Goal: Task Accomplishment & Management: Manage account settings

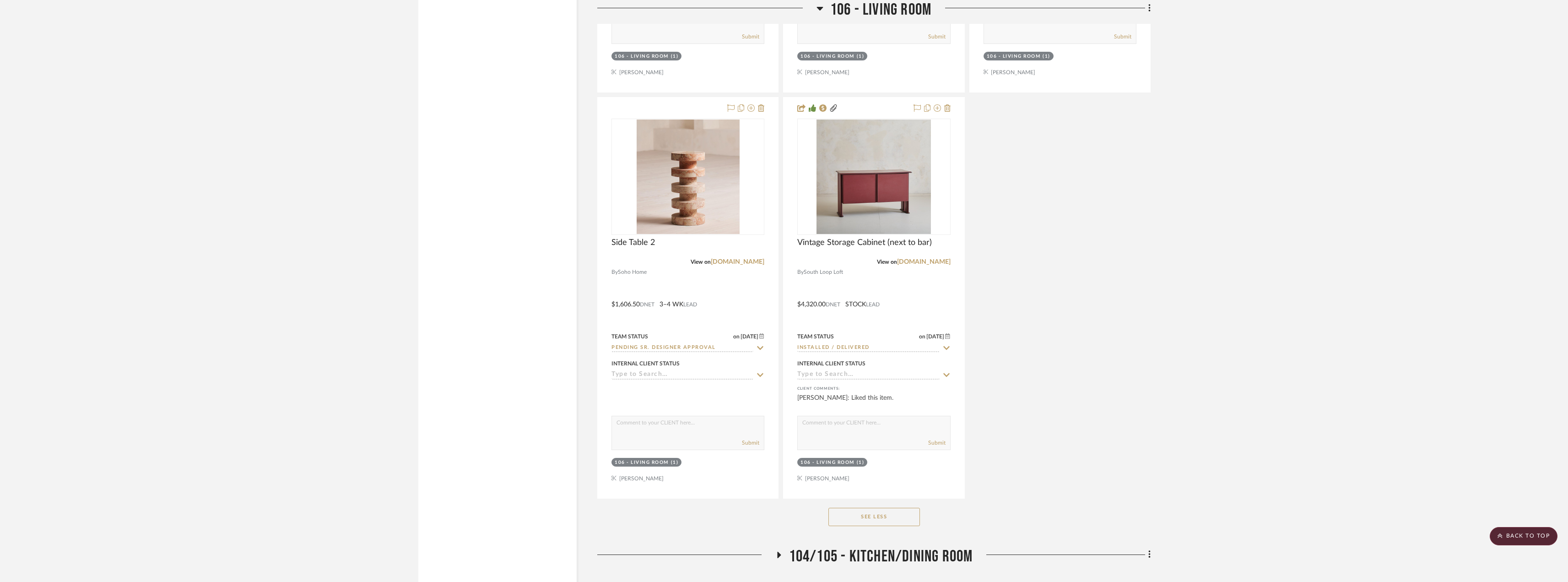
scroll to position [6500, 0]
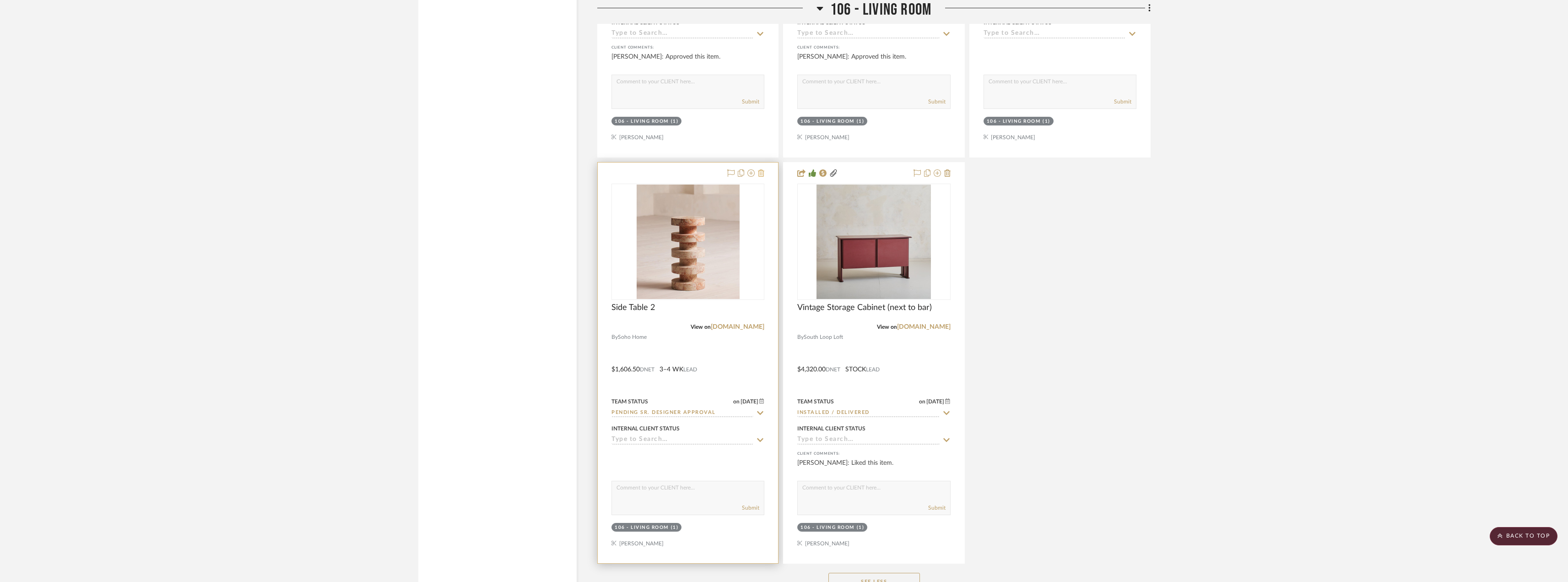
click at [763, 172] on icon at bounding box center [762, 173] width 7 height 7
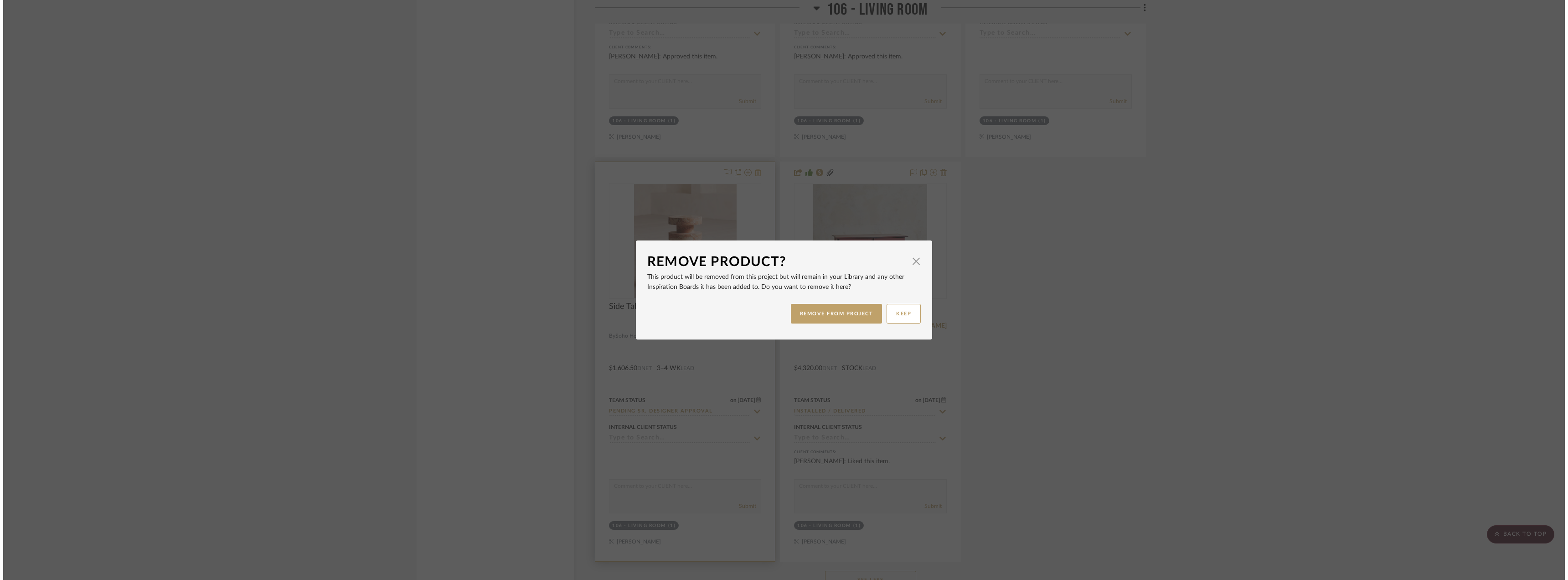
scroll to position [0, 0]
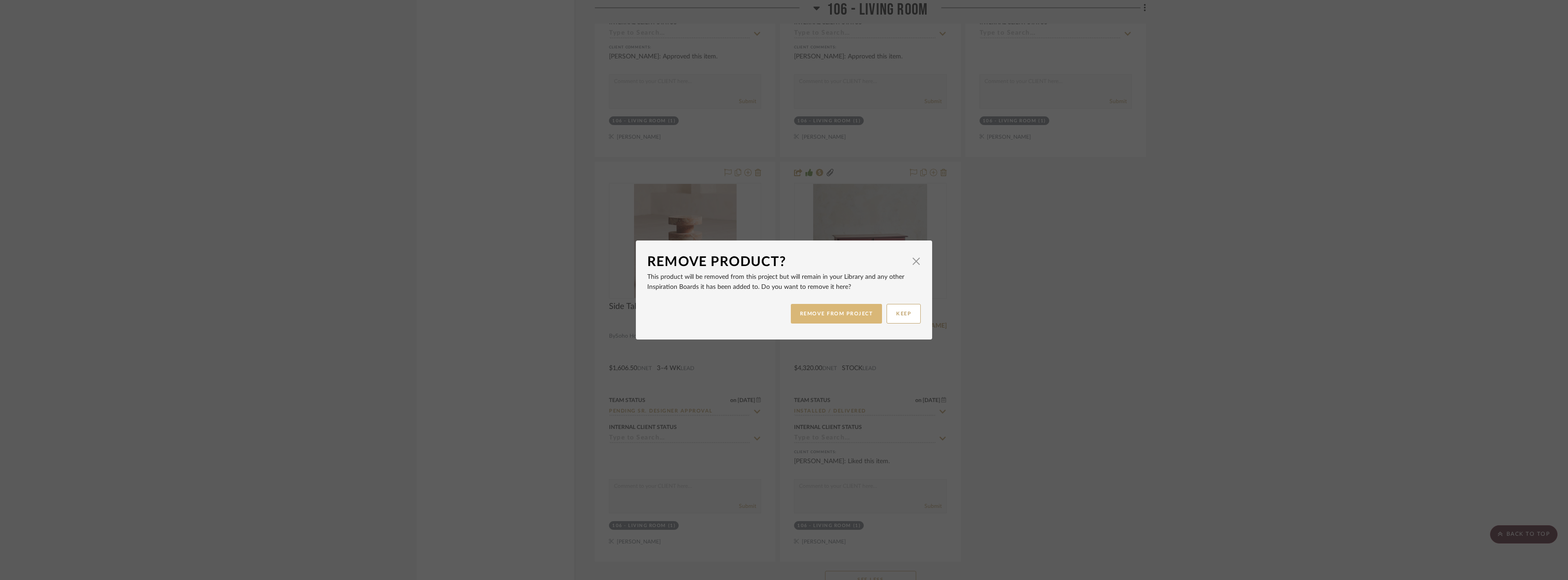
click at [843, 307] on button "REMOVE FROM PROJECT" at bounding box center [836, 313] width 91 height 19
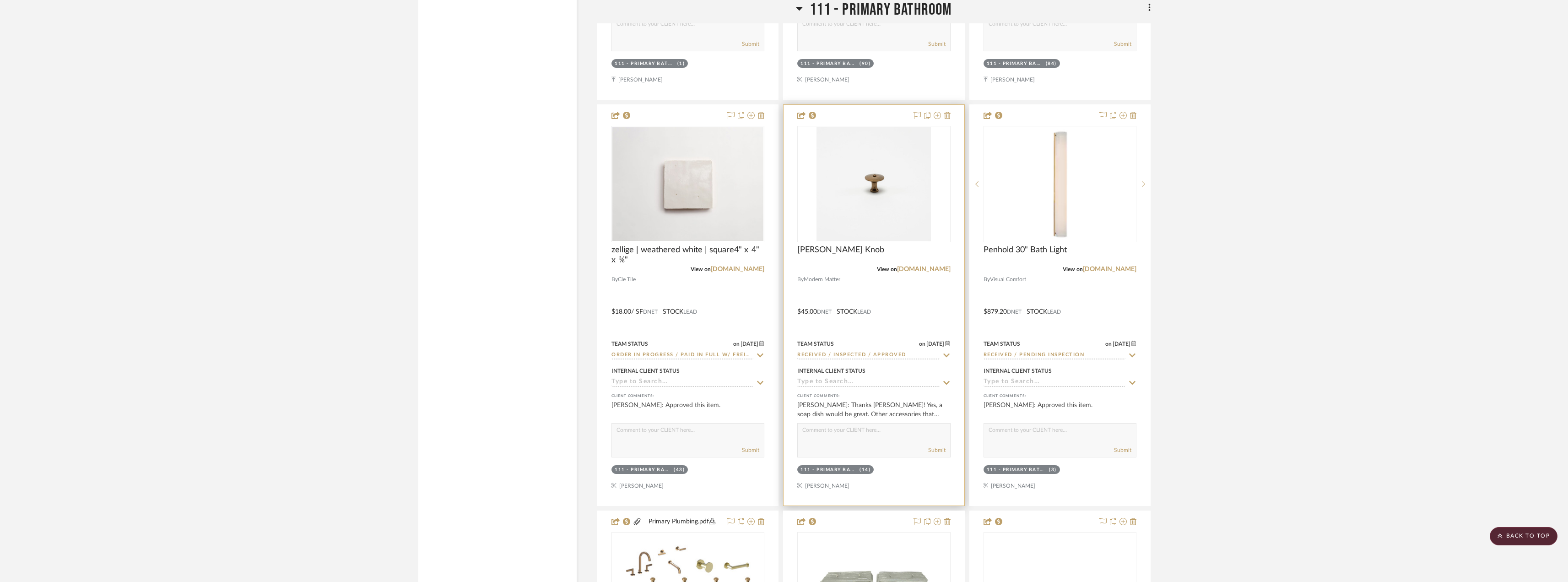
scroll to position [7553, 0]
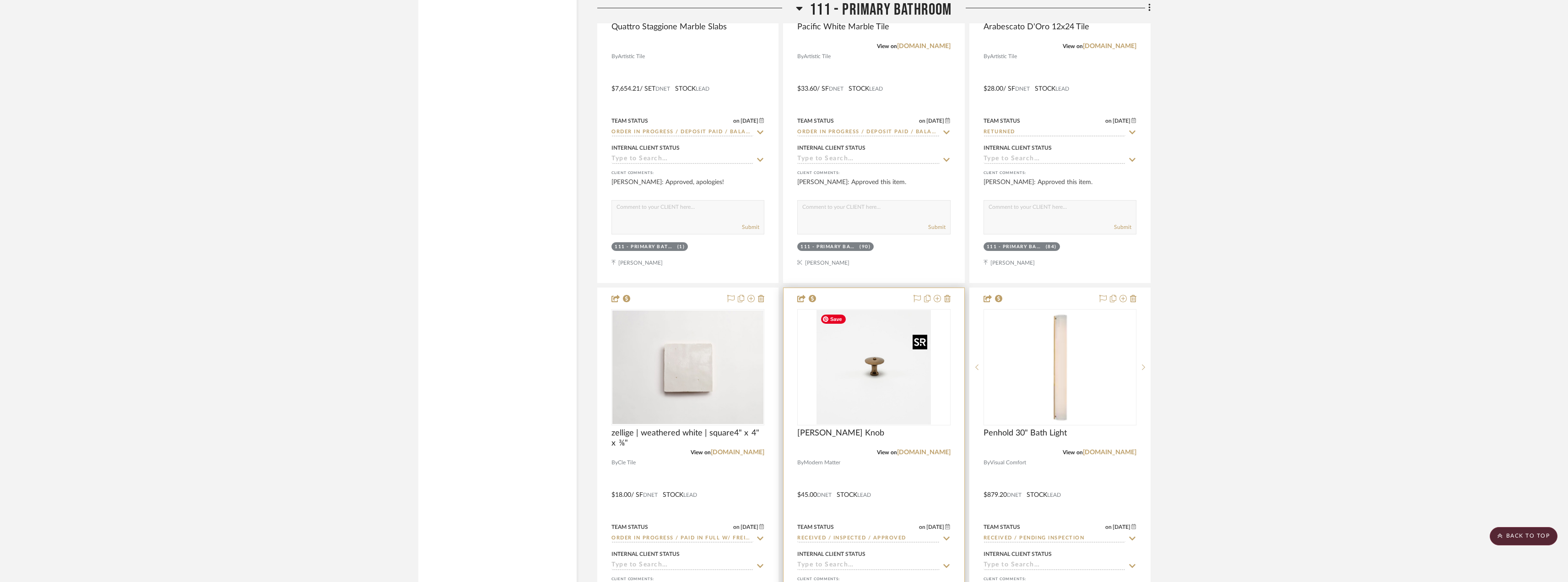
click at [877, 366] on img "0" at bounding box center [873, 367] width 115 height 115
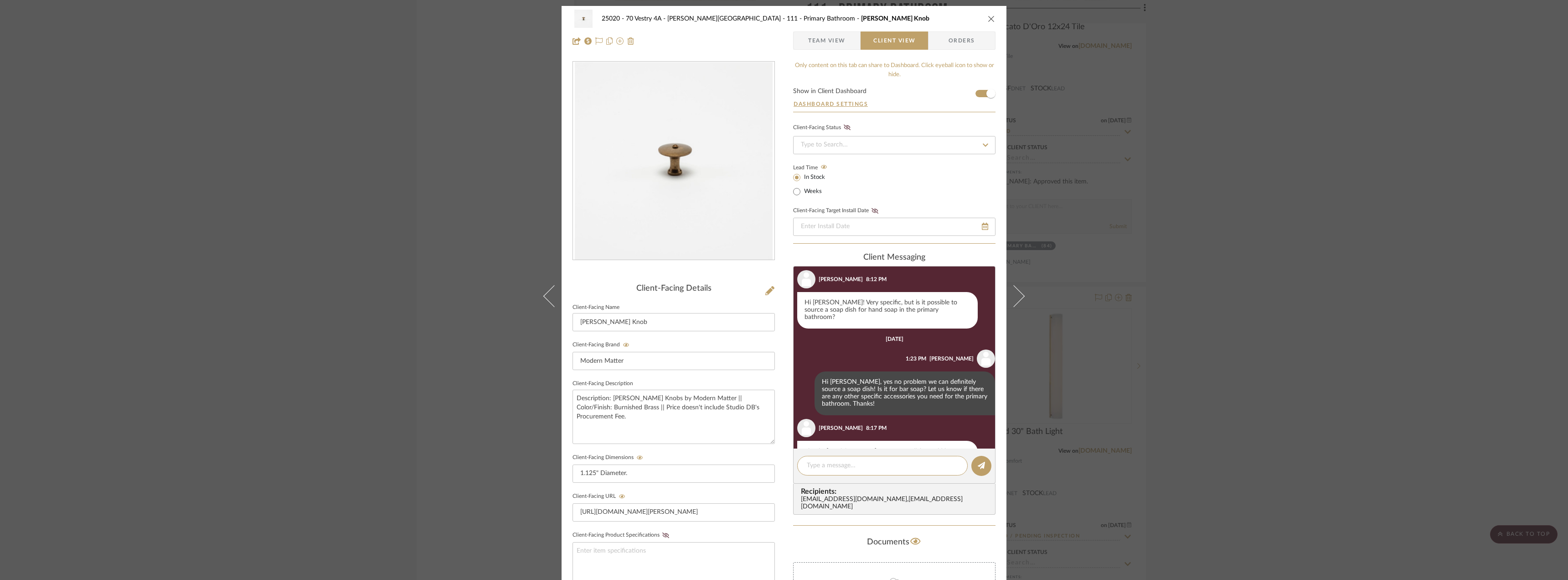
scroll to position [191, 0]
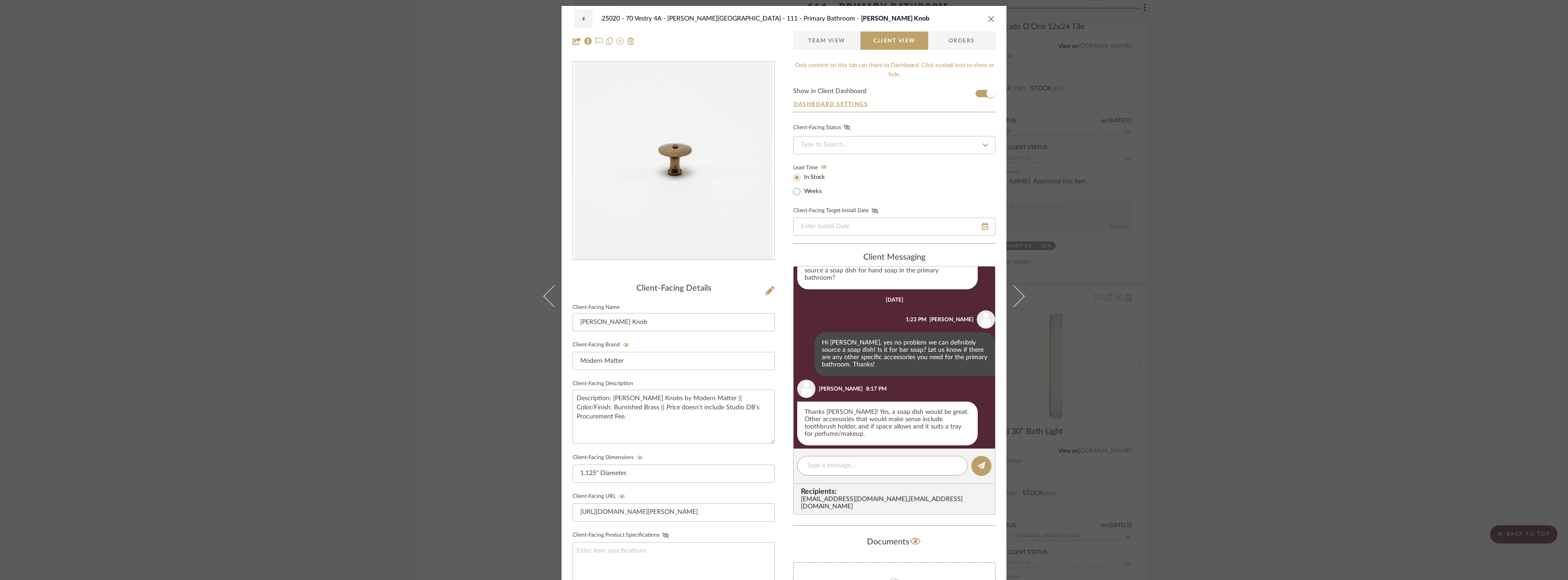
click at [1250, 341] on div "25020 - 70 Vestry 4A - [PERSON_NAME] 111 - Primary Bathroom [PERSON_NAME] Knob …" at bounding box center [784, 290] width 1568 height 580
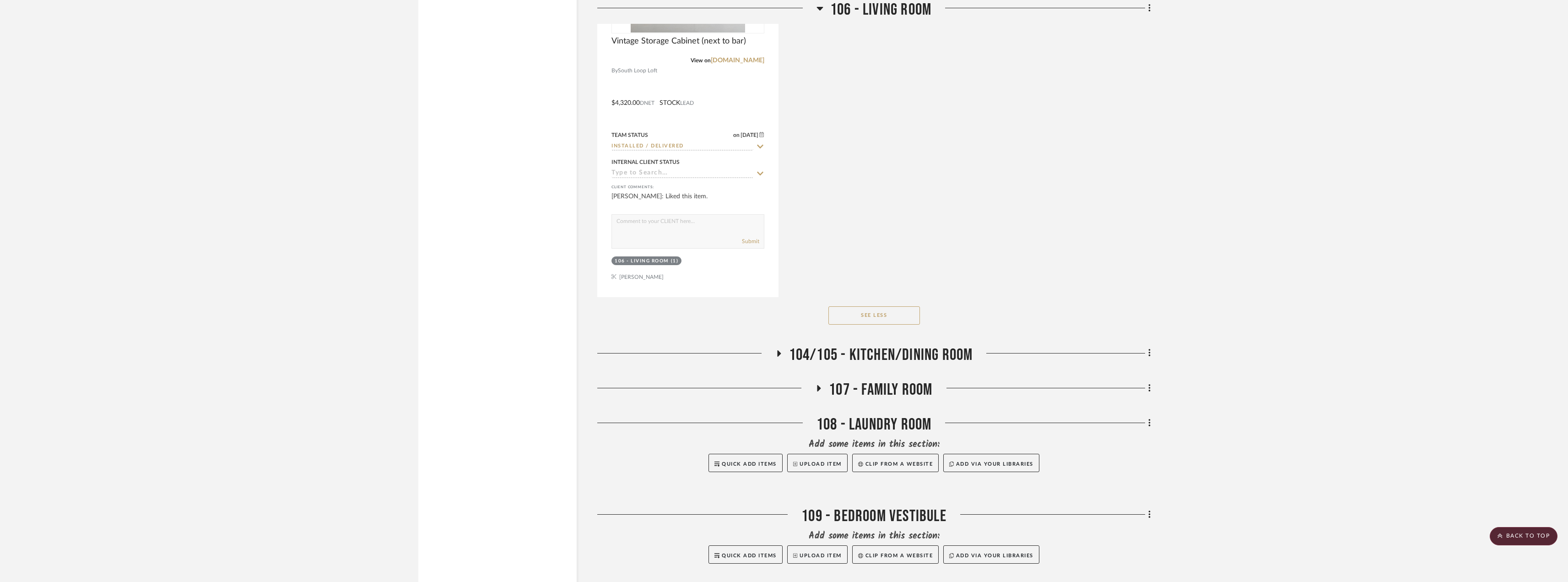
scroll to position [6957, 0]
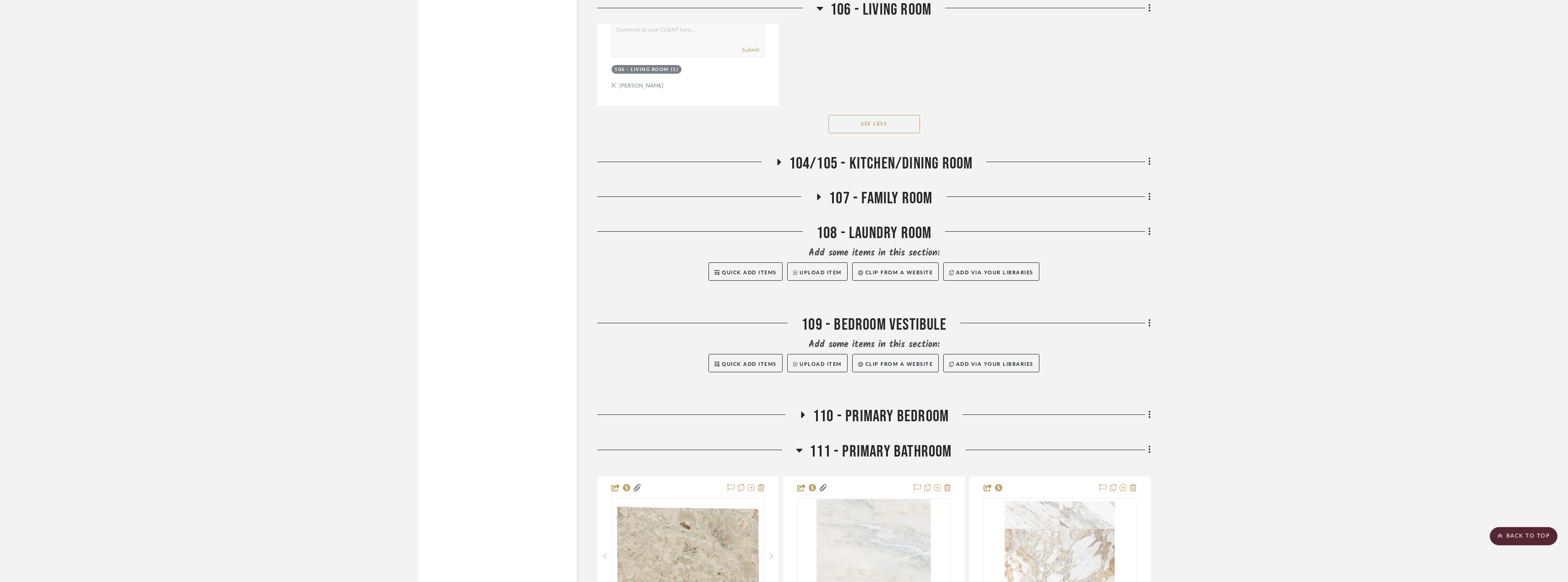
click at [829, 190] on span "107 - Family Room" at bounding box center [881, 198] width 103 height 19
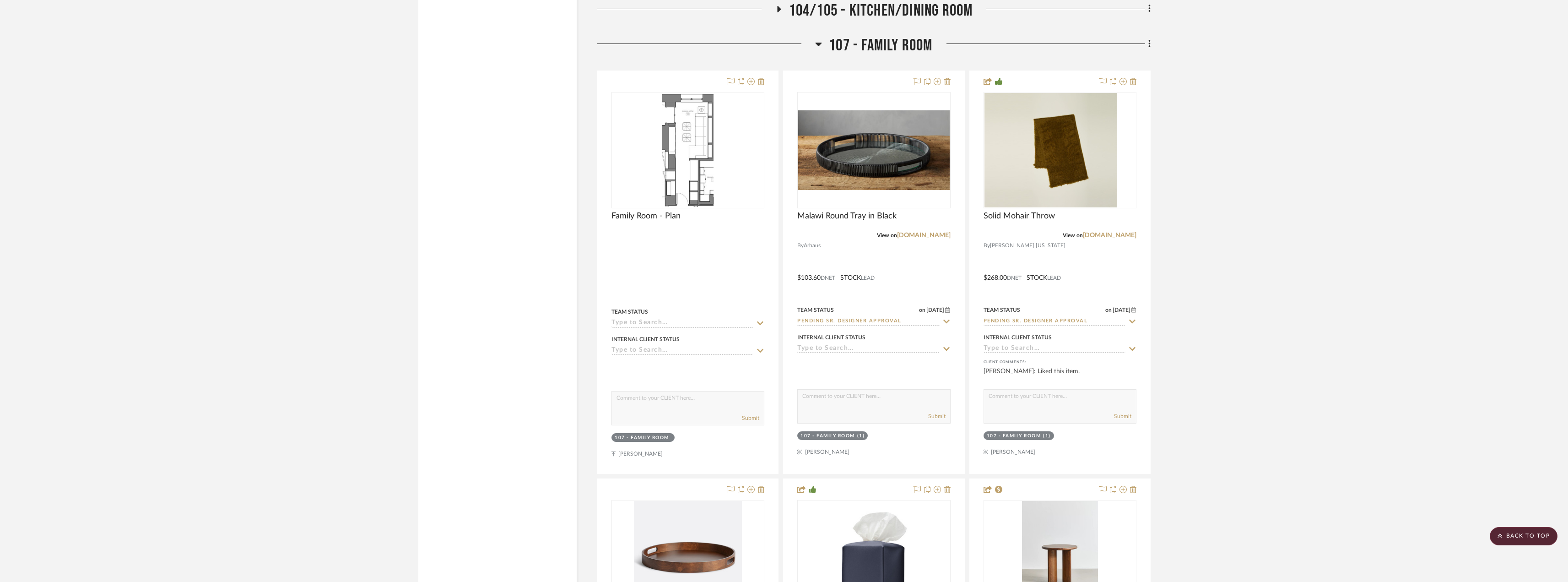
scroll to position [7140, 0]
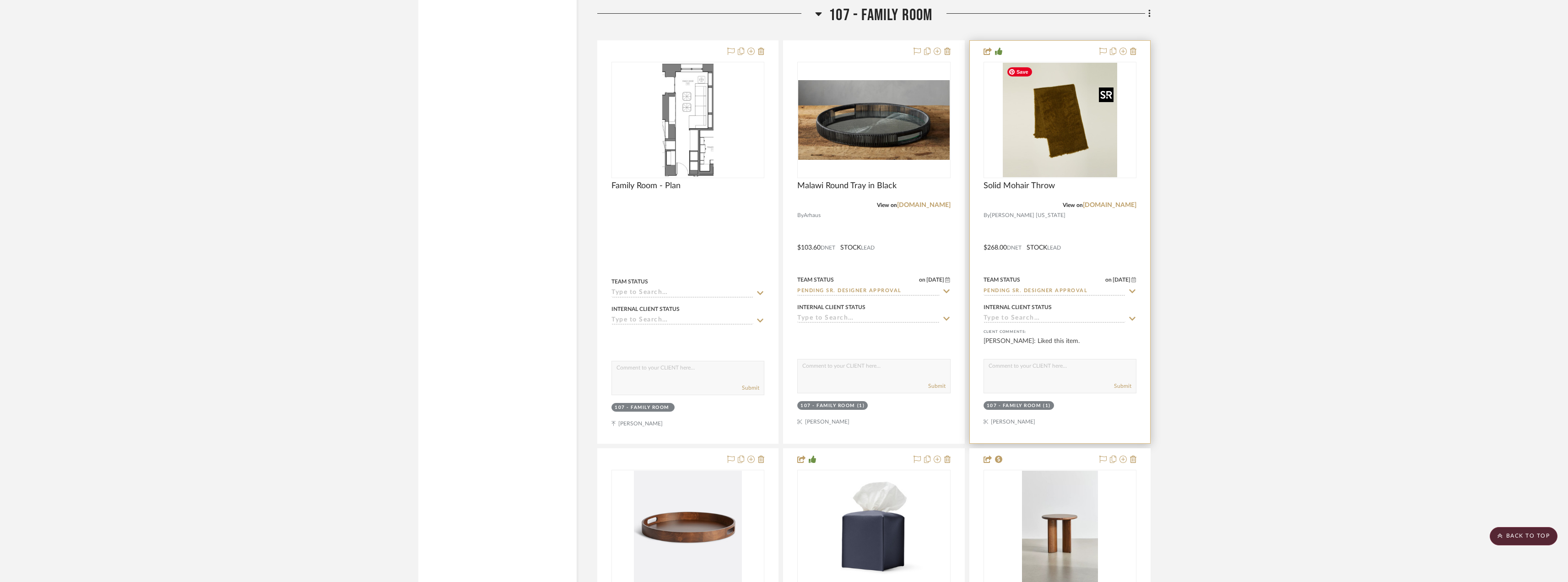
click at [1075, 132] on img "0" at bounding box center [1060, 120] width 115 height 115
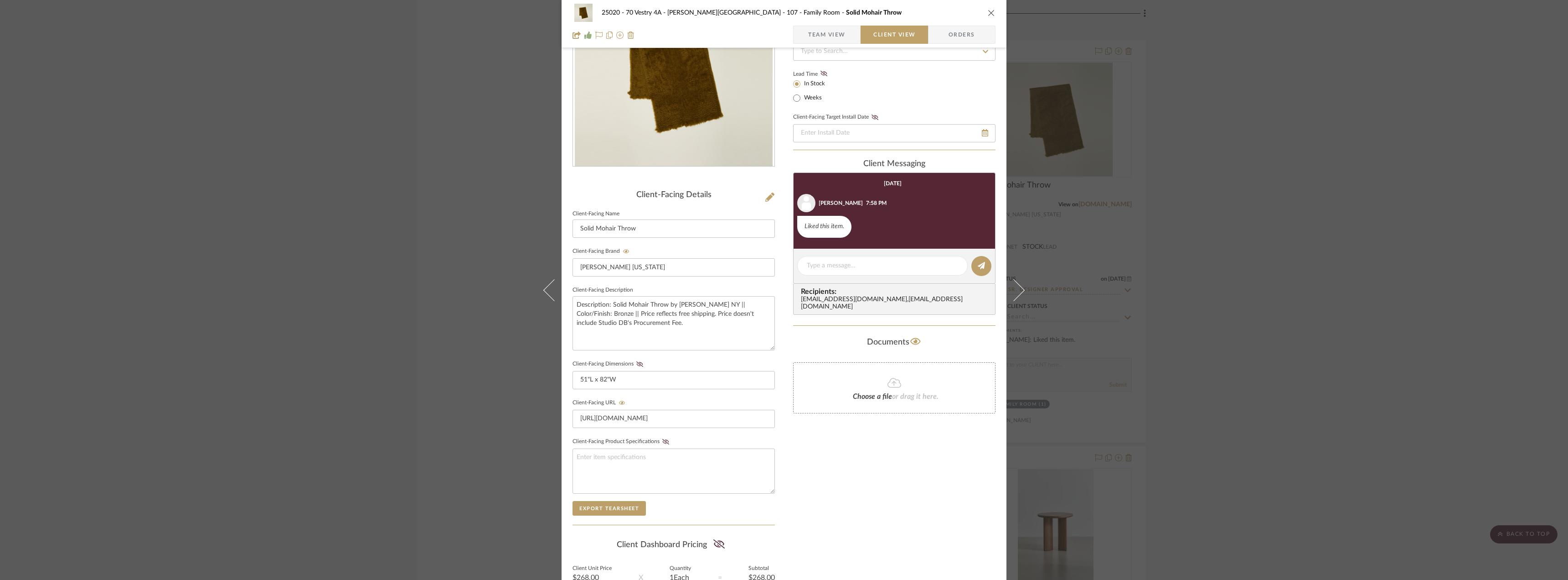
scroll to position [0, 0]
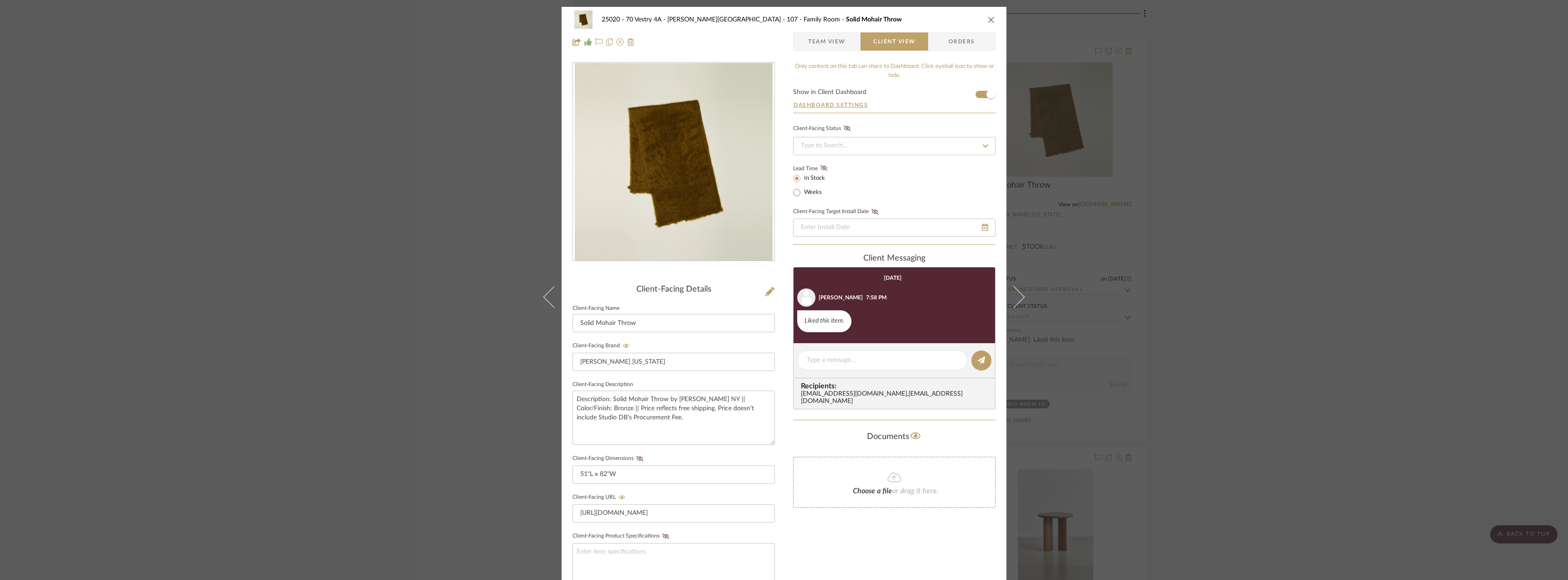
click at [1231, 201] on div "25020 - 70 Vestry 4A - [PERSON_NAME] 107 - Family Room Solid Mohair Throw Team …" at bounding box center [784, 290] width 1568 height 580
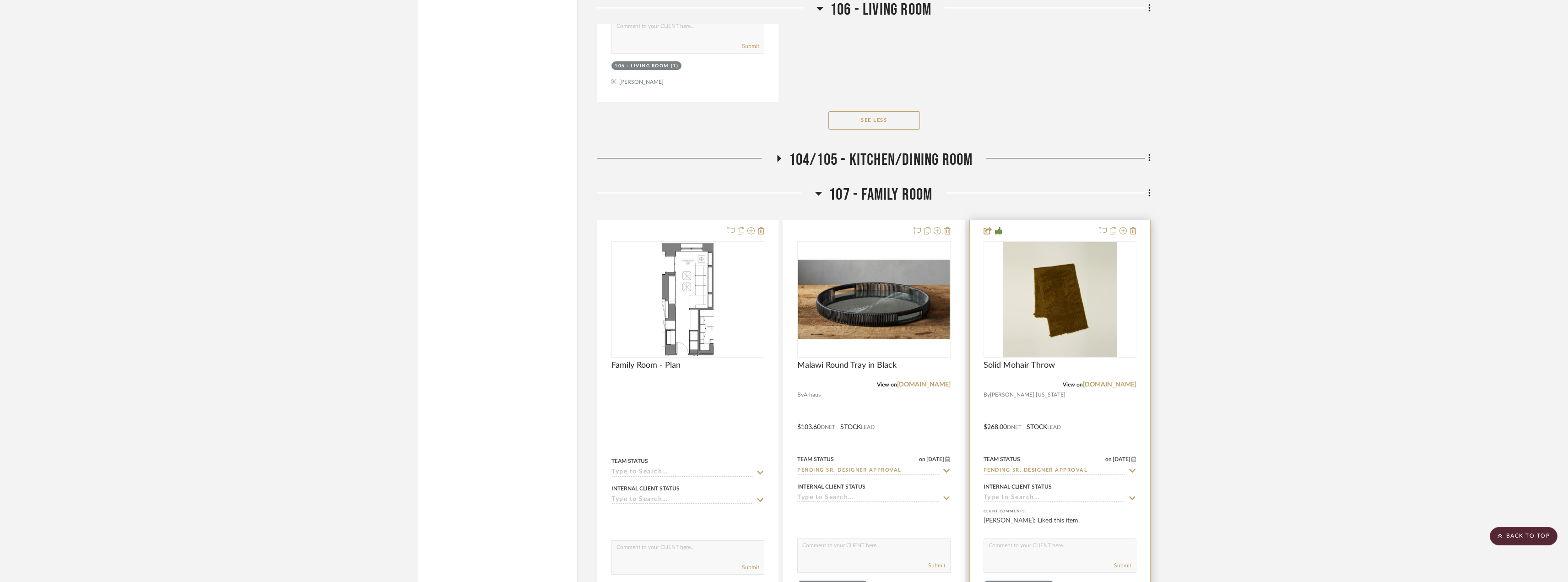
scroll to position [6912, 0]
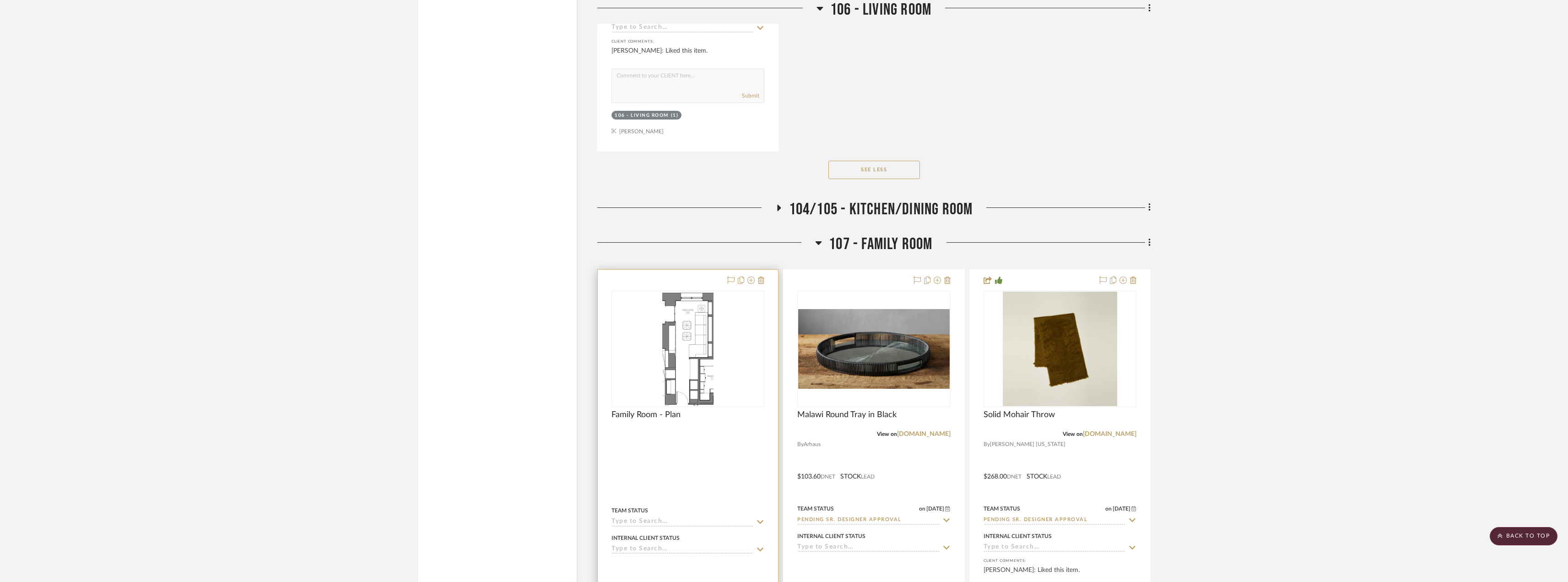
click at [0, 0] on div at bounding box center [0, 0] width 0 height 0
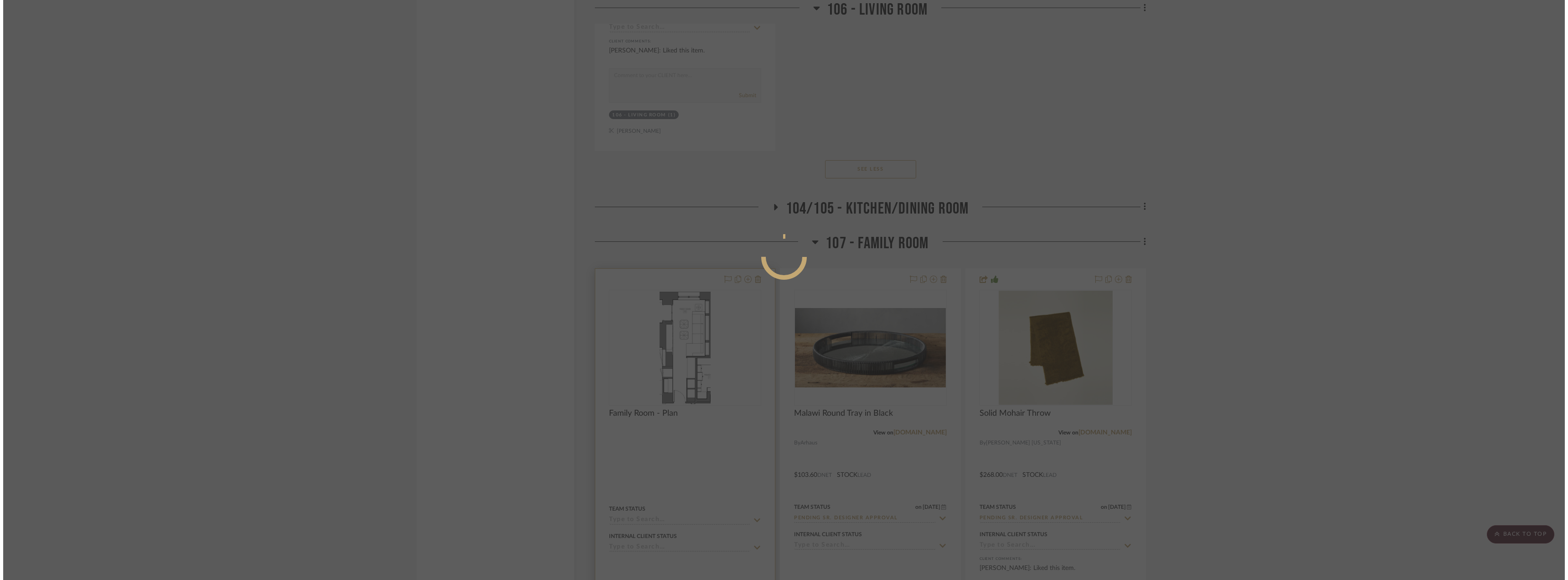
scroll to position [0, 0]
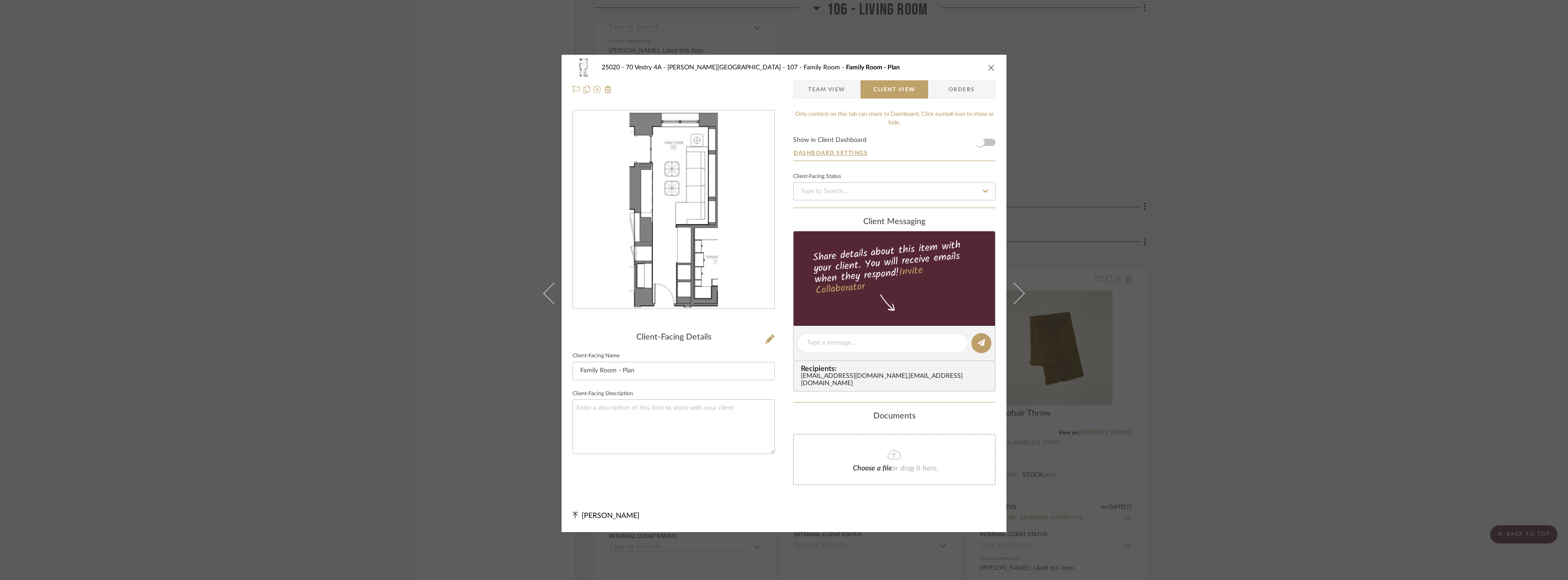
click at [1315, 192] on div "25020 - 70 Vestry 4A - [PERSON_NAME] 107 - Family Room Family Room - Plan Team …" at bounding box center [784, 290] width 1568 height 580
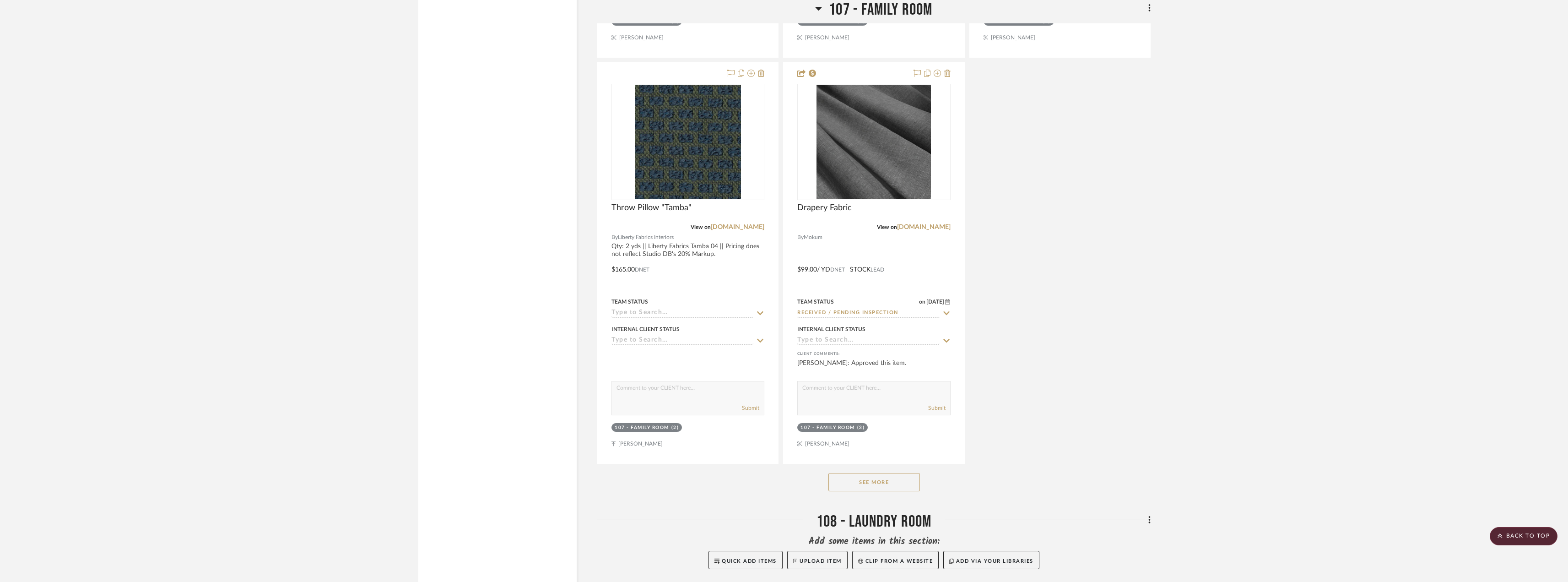
scroll to position [8010, 0]
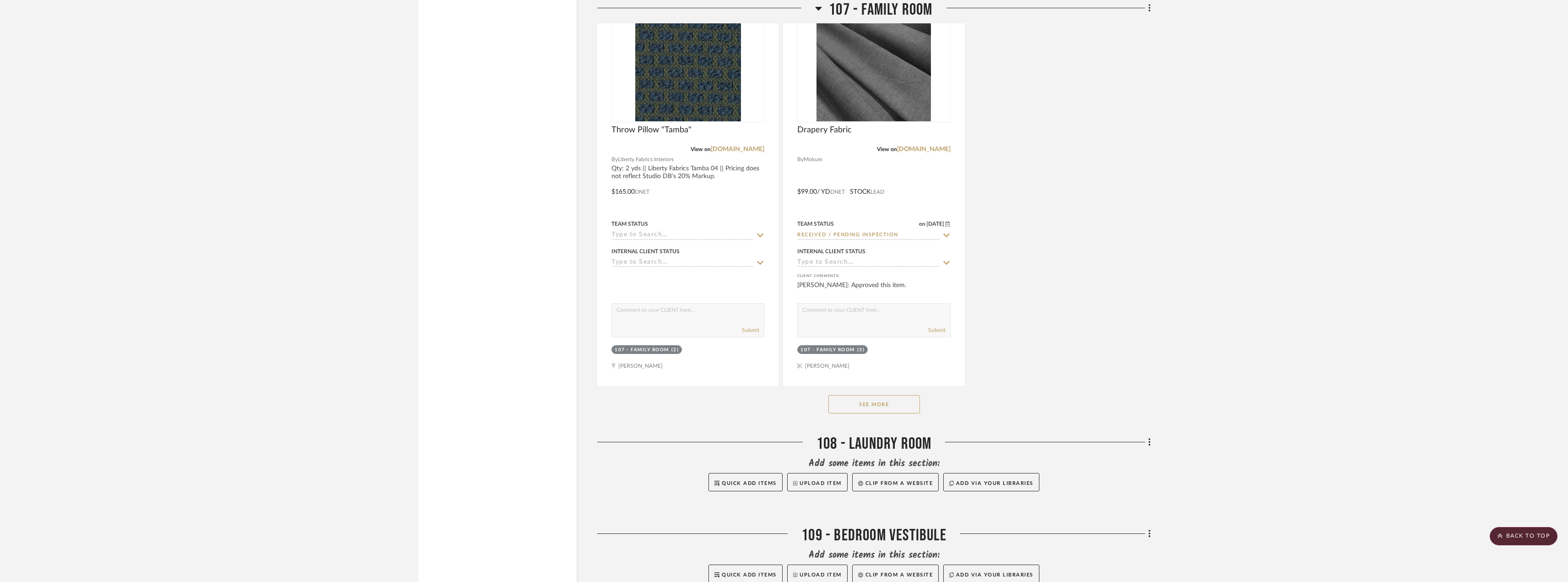
click at [893, 407] on button "See More" at bounding box center [874, 404] width 92 height 18
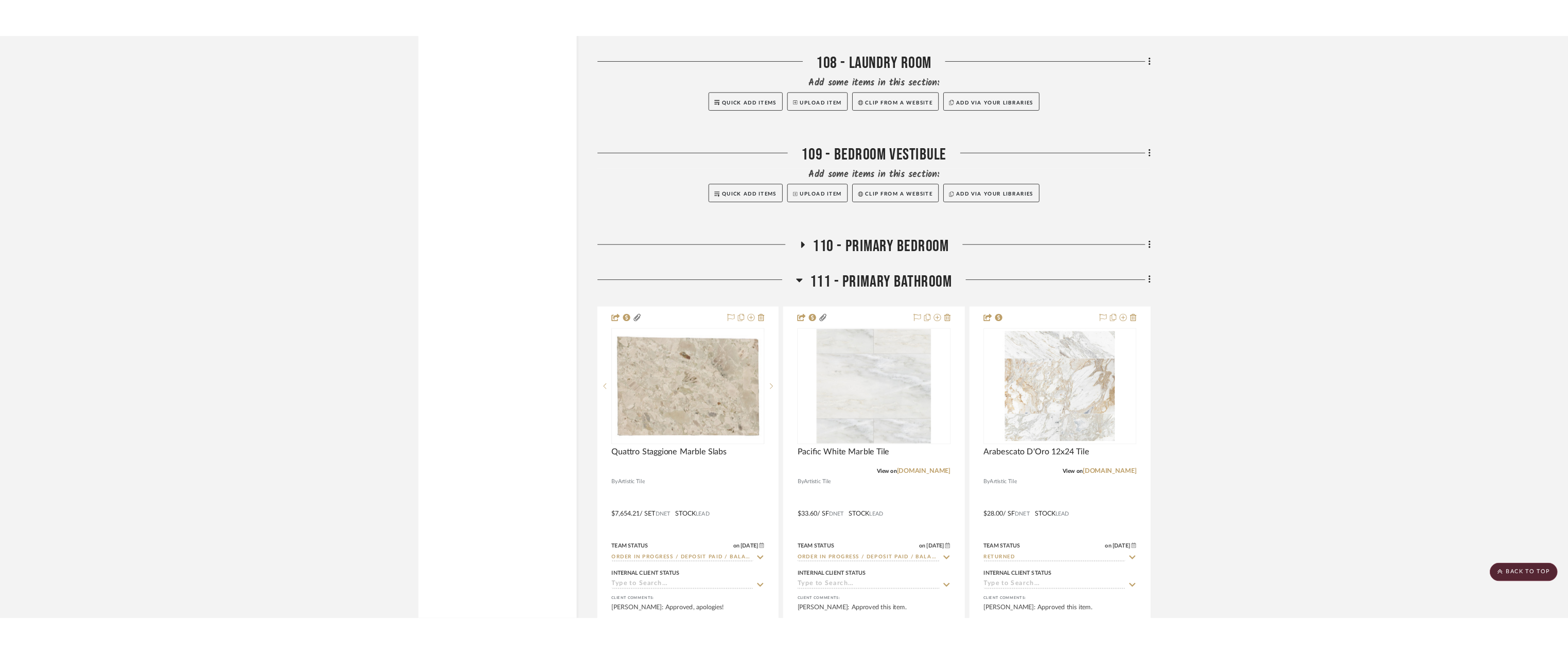
scroll to position [10852, 0]
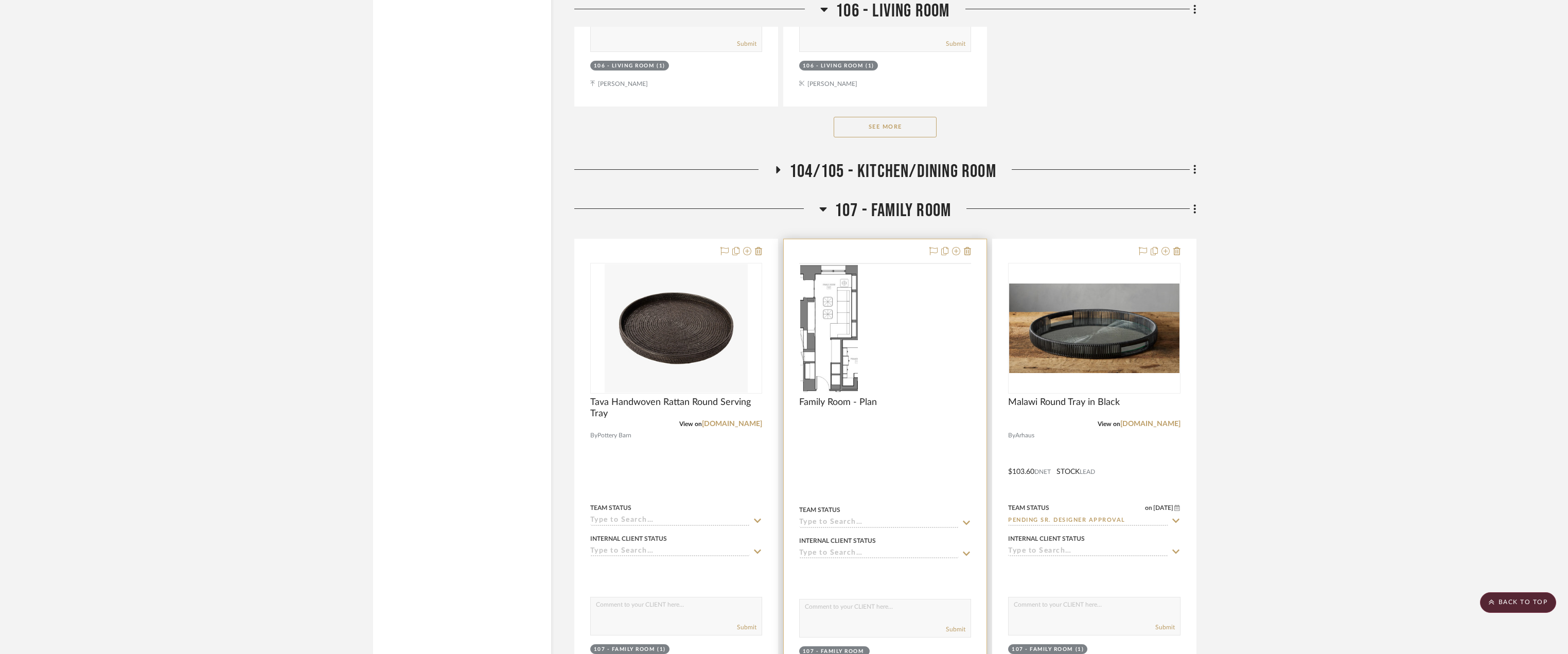
scroll to position [2777, 0]
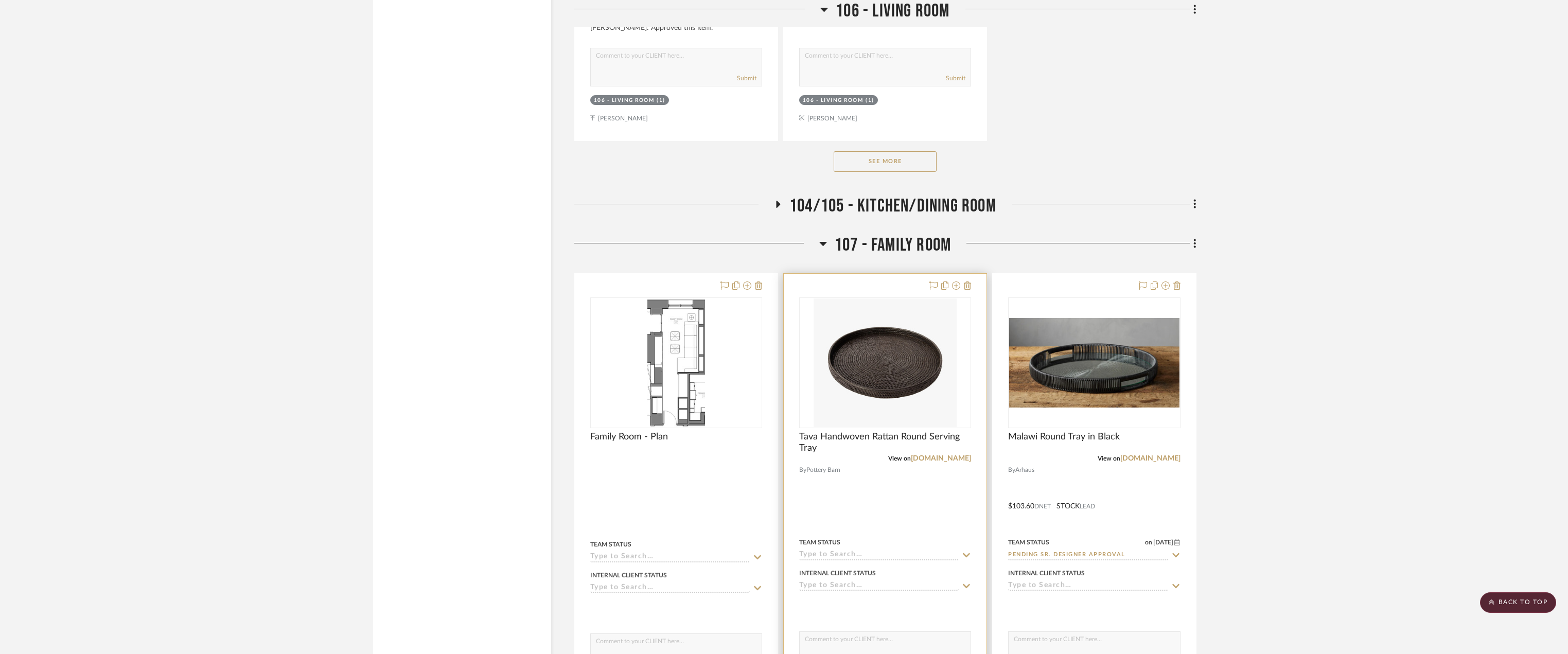
click at [892, 553] on input at bounding box center [879, 555] width 160 height 10
type input "quot"
click at [842, 474] on div "Quote Needed" at bounding box center [885, 470] width 171 height 26
type input "8/21/2025"
type input "Quote Needed"
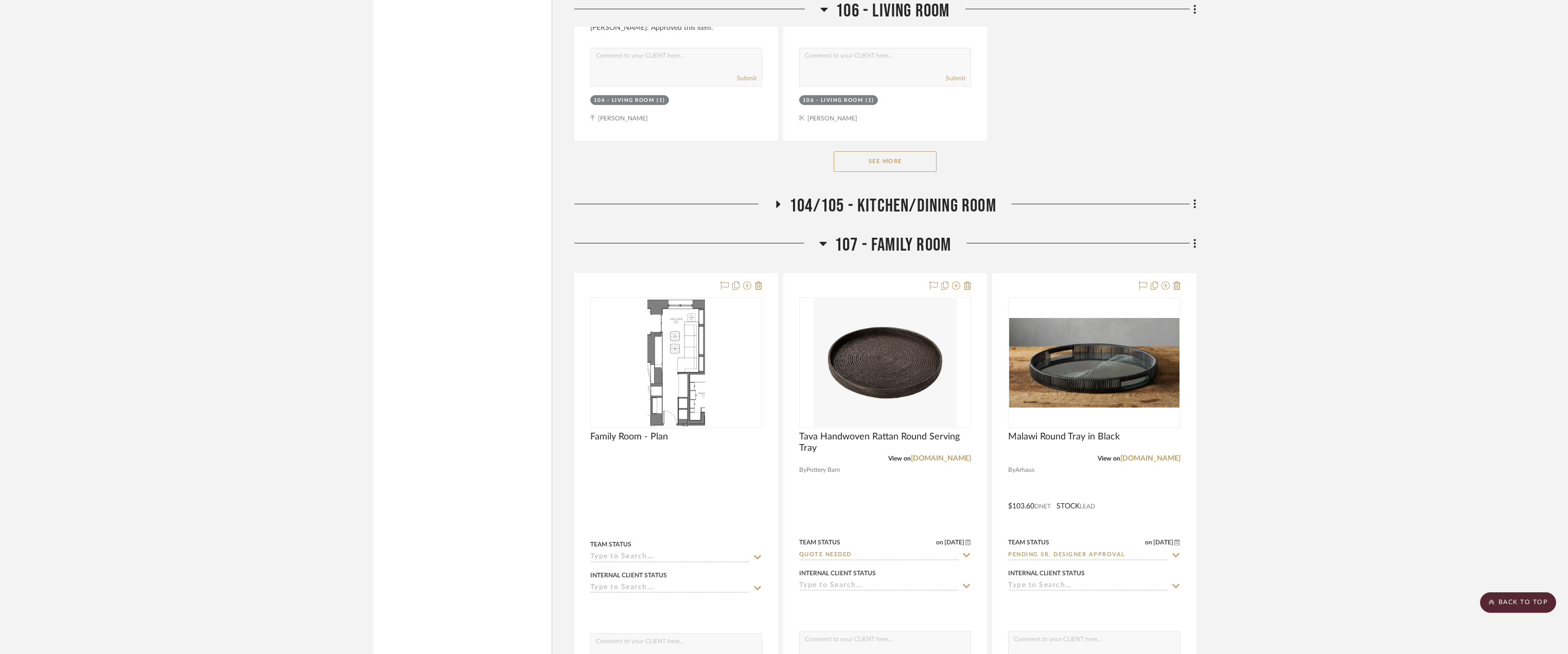
click at [1342, 339] on project-details-page "SHOW ME Project: 25020 - 70 Vestry 4A - Grant-Stanleigh Project Settings + Add …" at bounding box center [784, 510] width 1568 height 6426
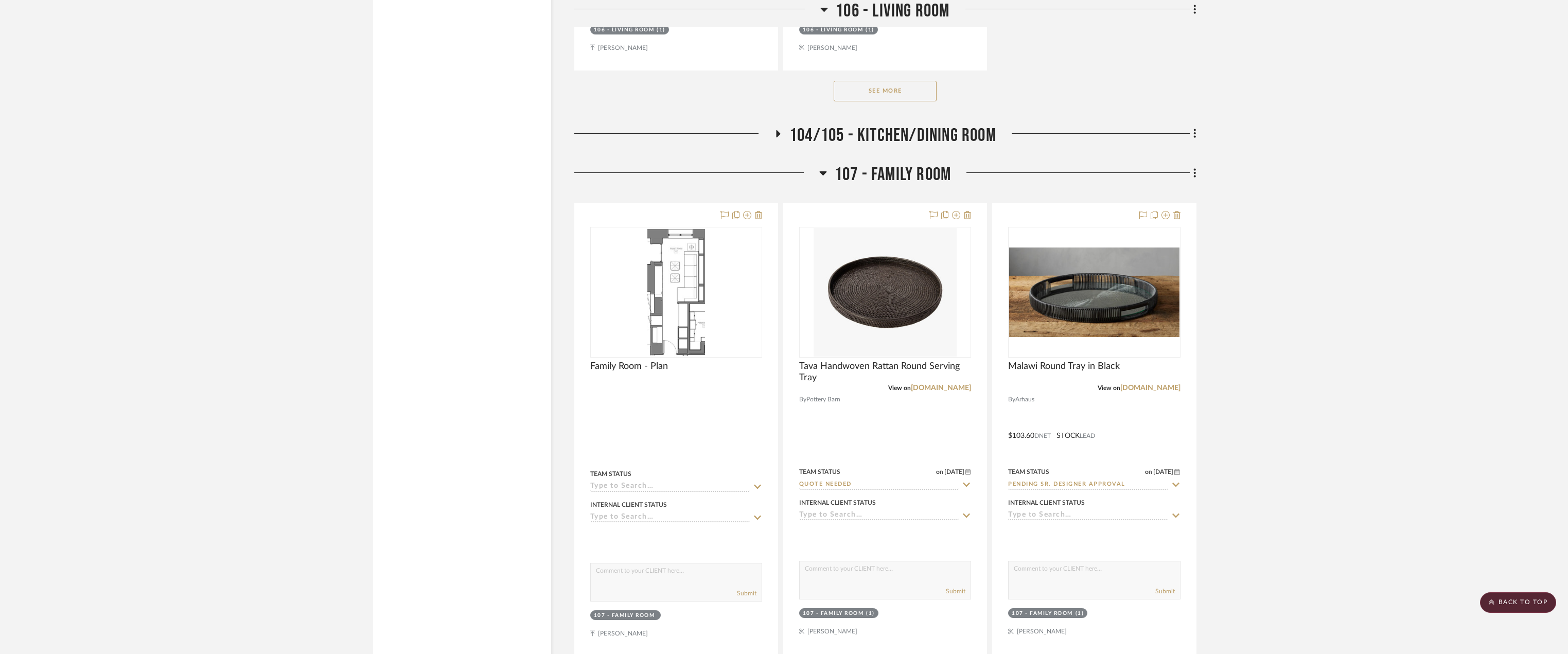
scroll to position [2932, 0]
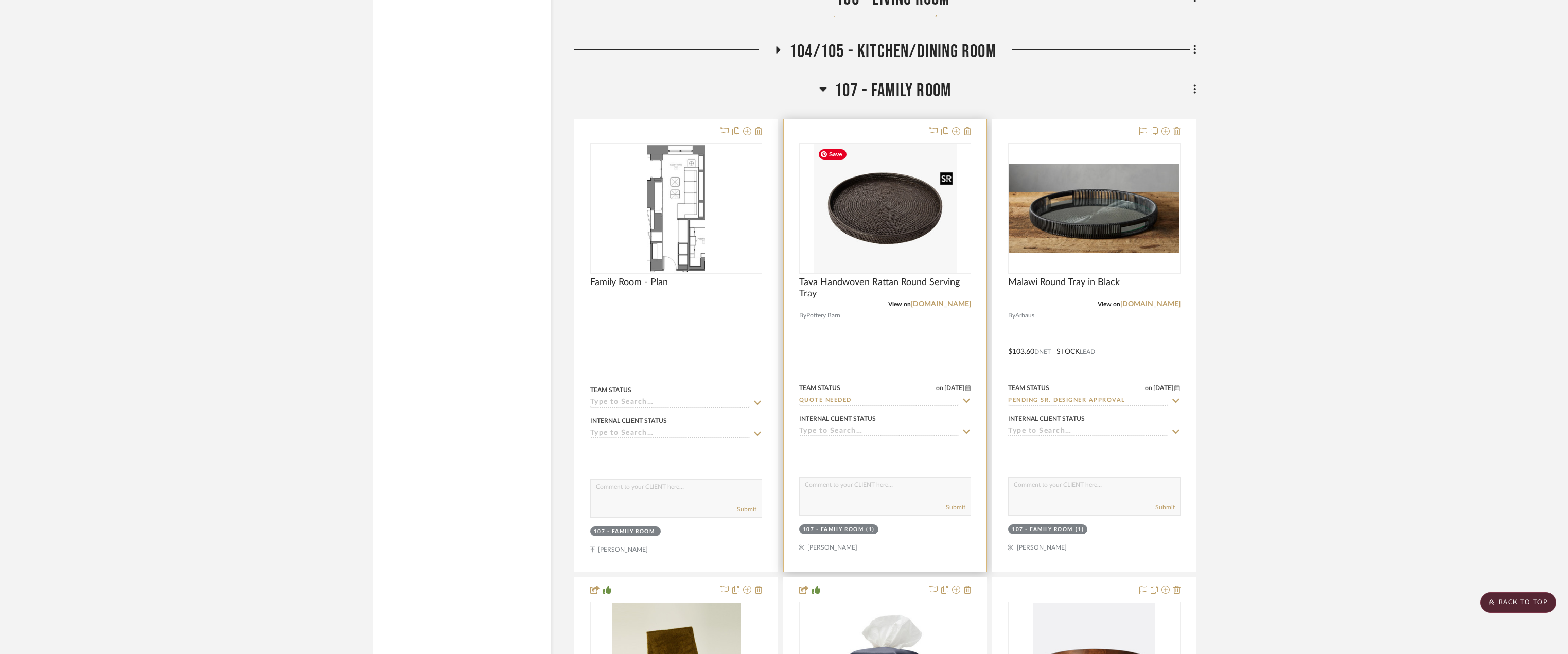
click at [883, 259] on img "0" at bounding box center [885, 208] width 143 height 129
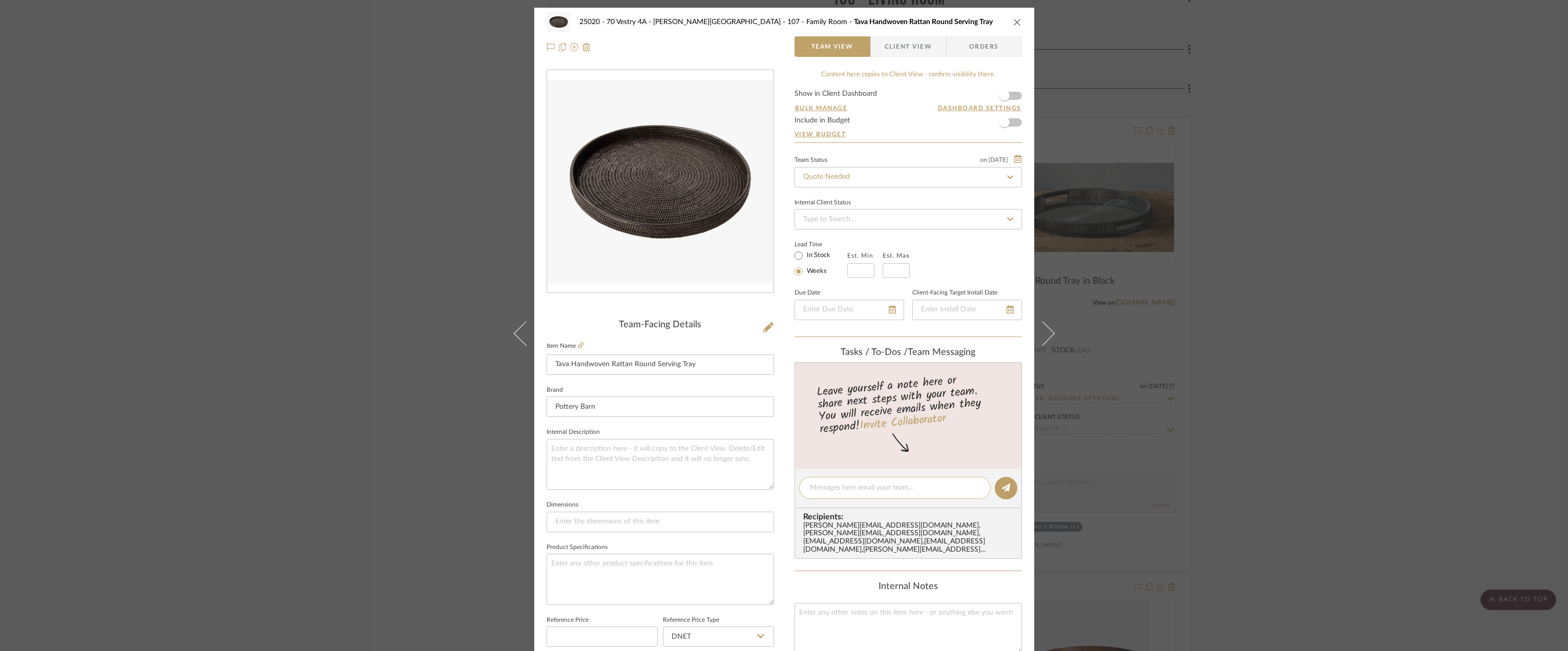
click at [857, 487] on textarea at bounding box center [894, 488] width 170 height 10
type textarea "Hi Jada, can you add pricing for this in the 19" size with the glass insert?"
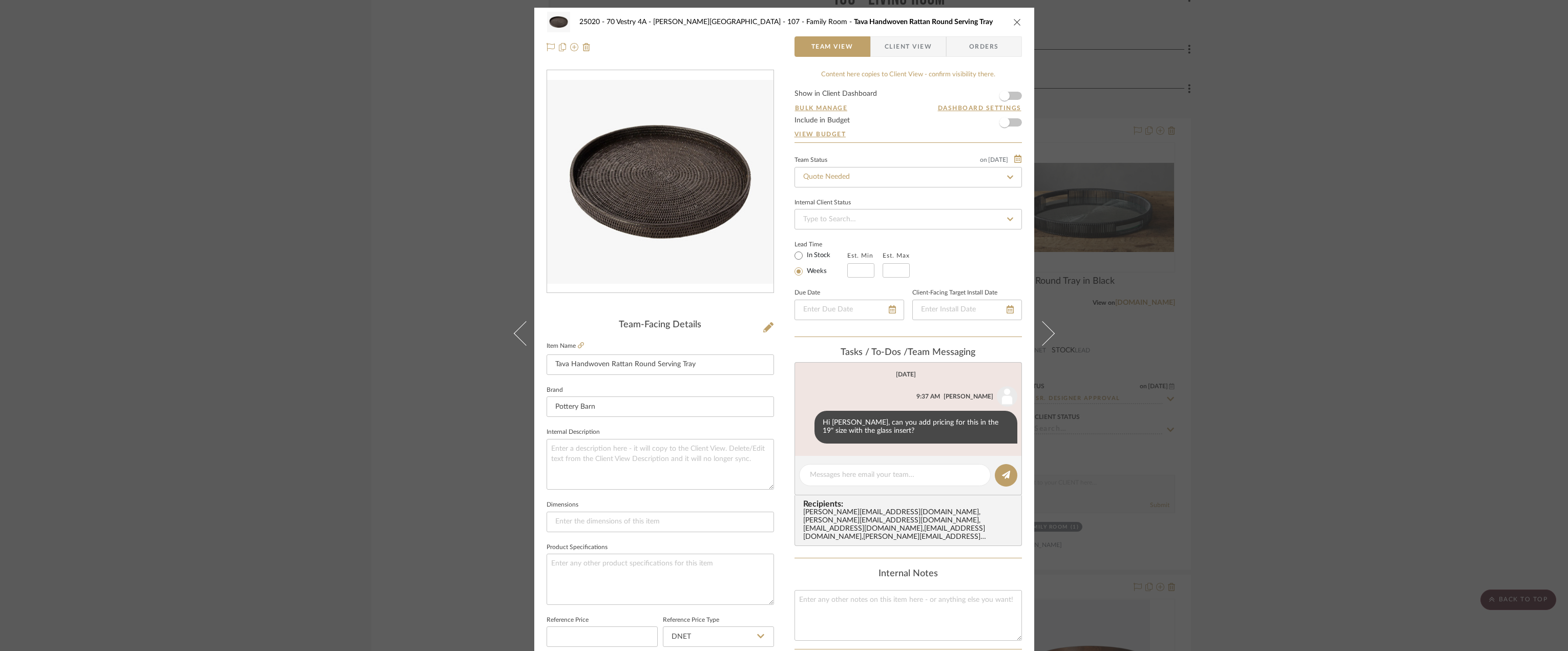
click at [1308, 360] on div "25020 - 70 Vestry 4A - Grant-Stanleigh 107 - Family Room Tava Handwoven Rattan …" at bounding box center [784, 325] width 1568 height 651
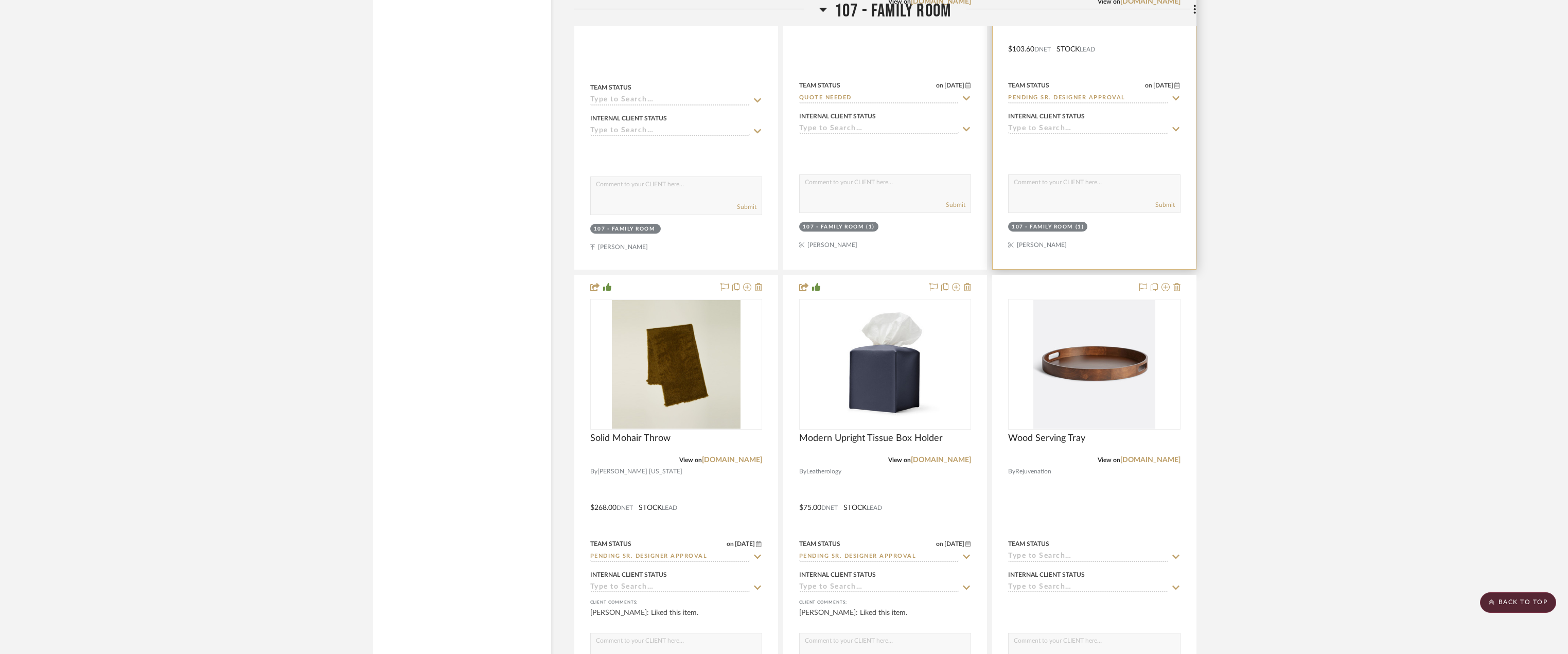
scroll to position [3292, 0]
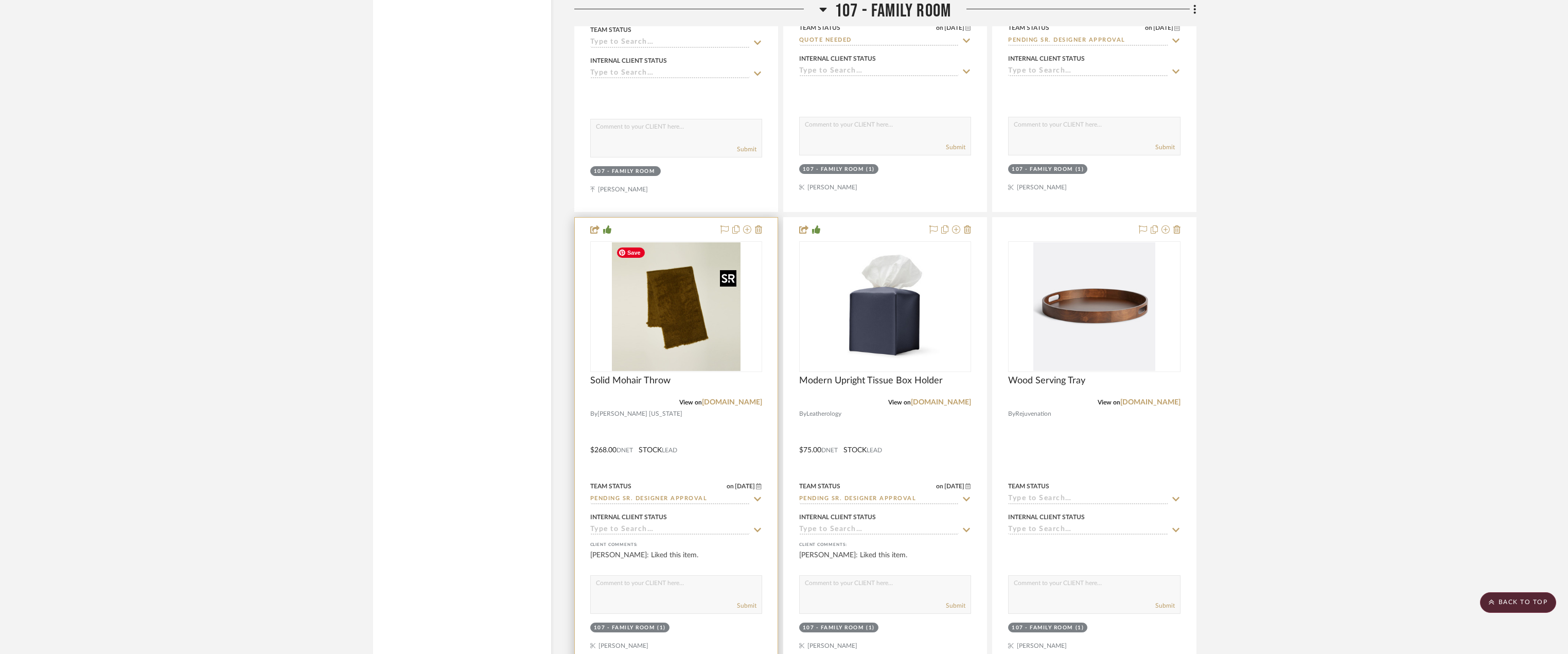
click at [0, 0] on img at bounding box center [0, 0] width 0 height 0
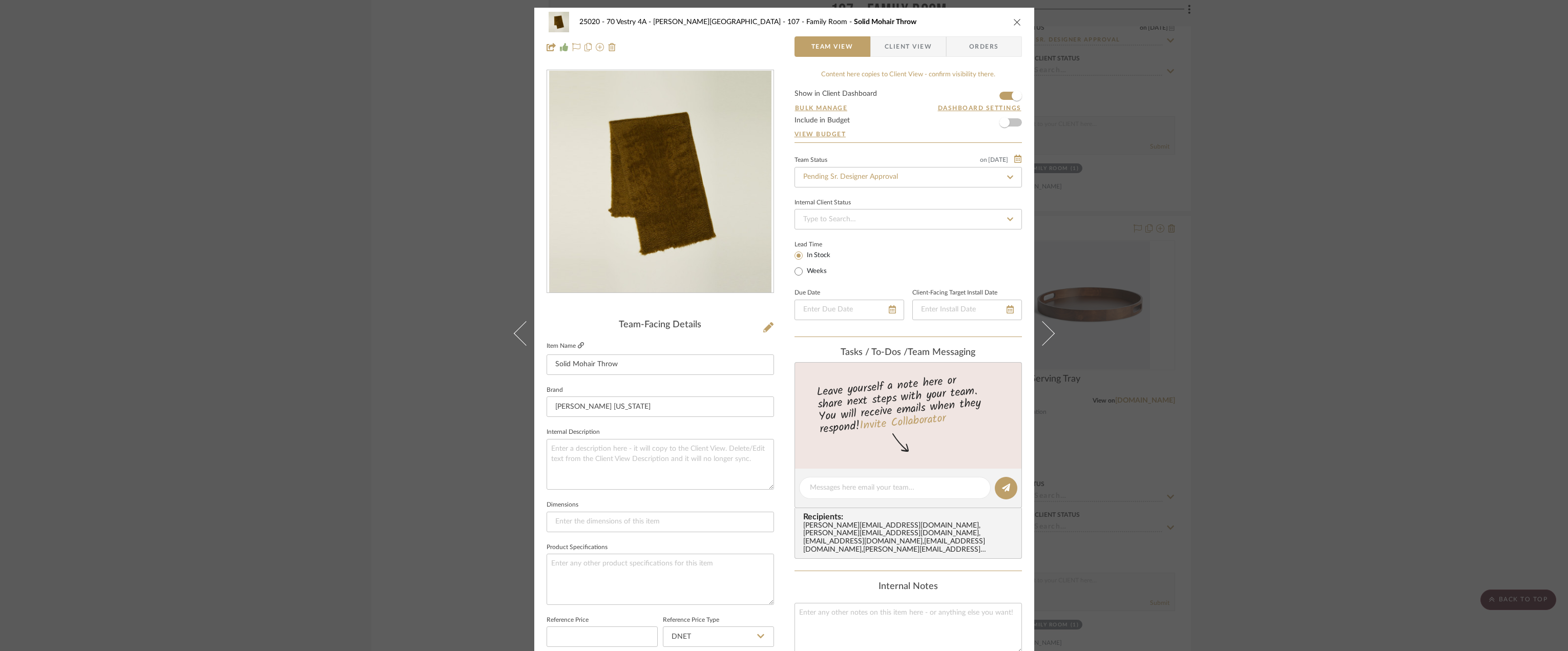
click at [578, 345] on icon at bounding box center [581, 345] width 6 height 6
click at [917, 48] on span "Client View" at bounding box center [908, 46] width 47 height 20
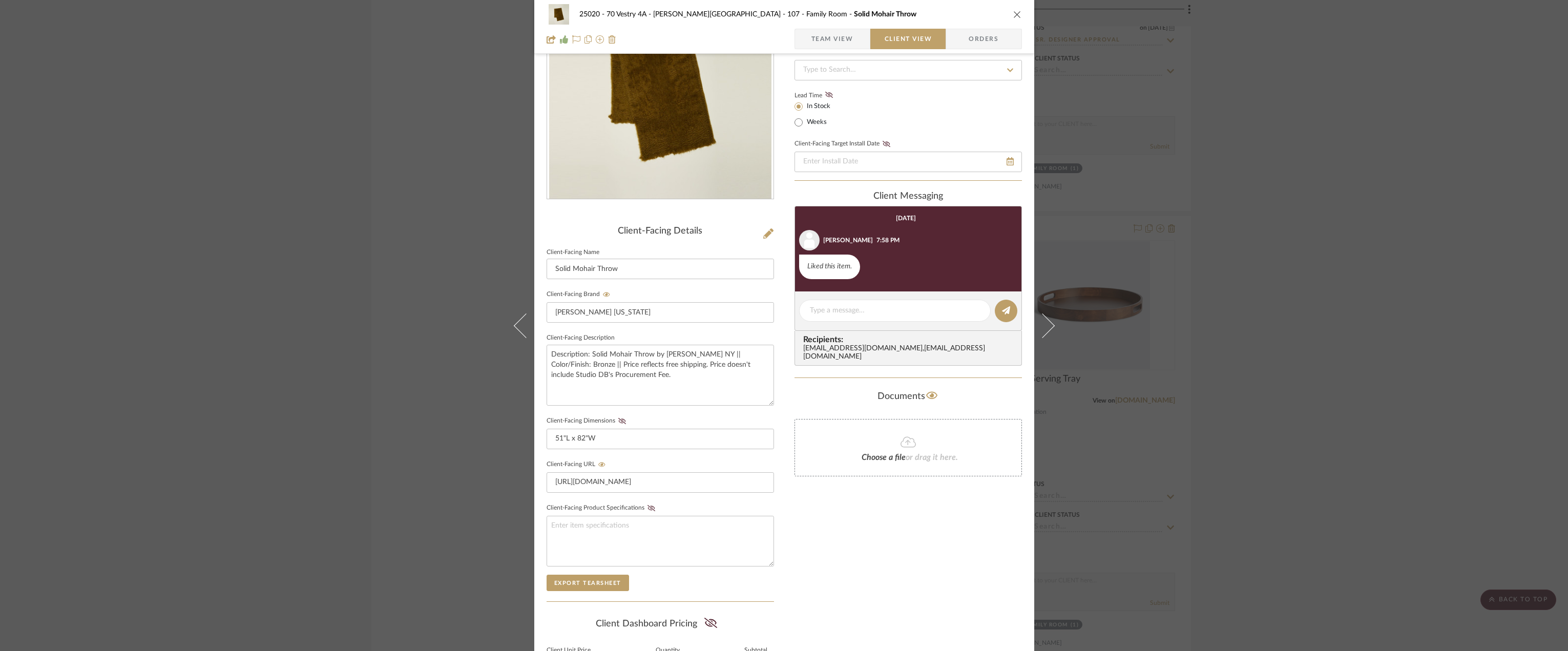
scroll to position [205, 0]
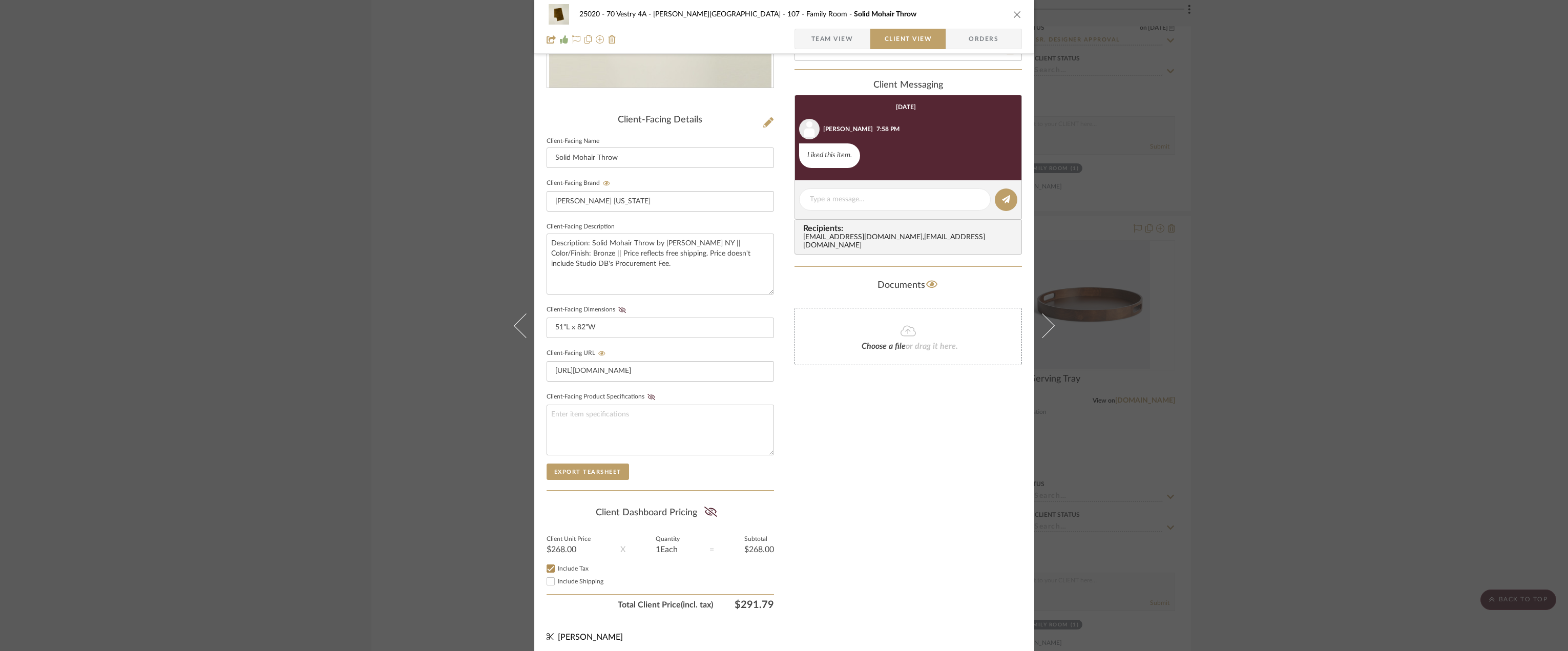
click at [1245, 329] on div "25020 - 70 Vestry 4A - [PERSON_NAME] 107 - Family Room Solid Mohair Throw Team …" at bounding box center [784, 325] width 1568 height 651
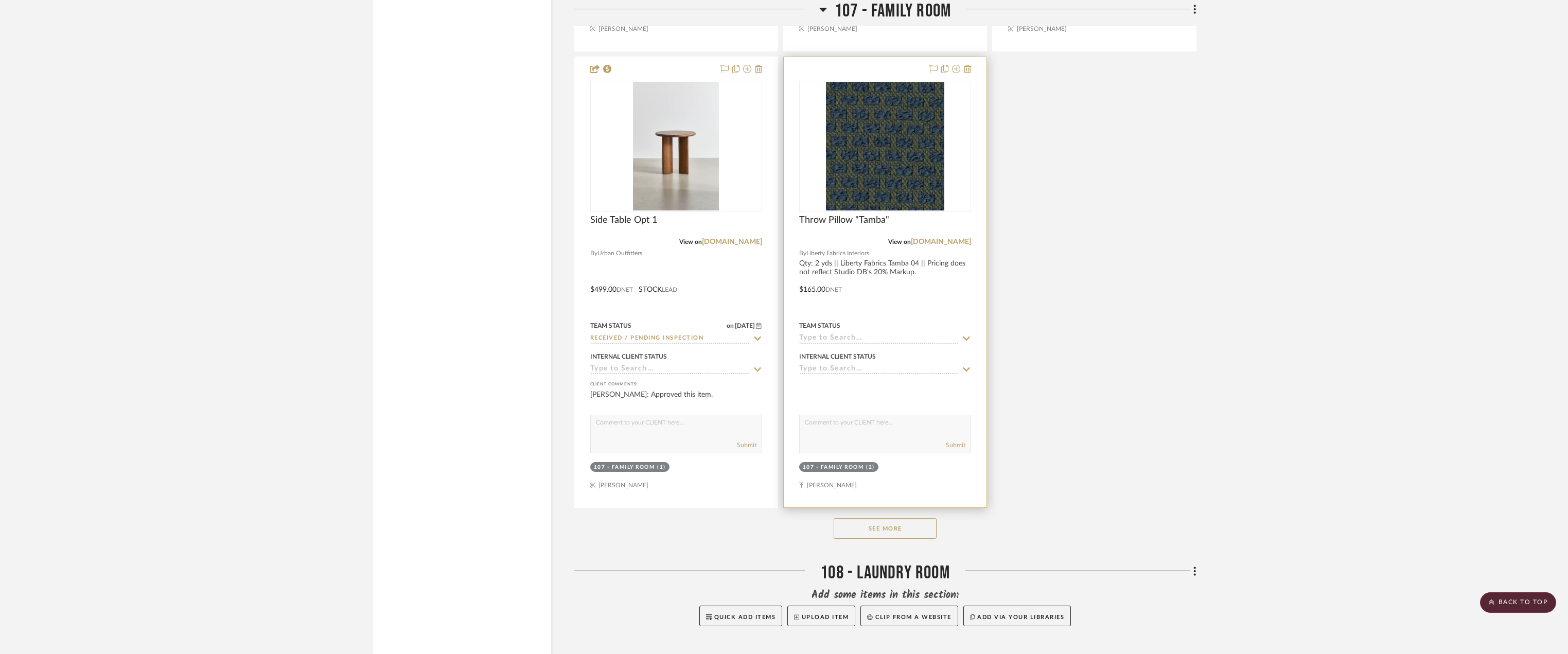
scroll to position [3960, 0]
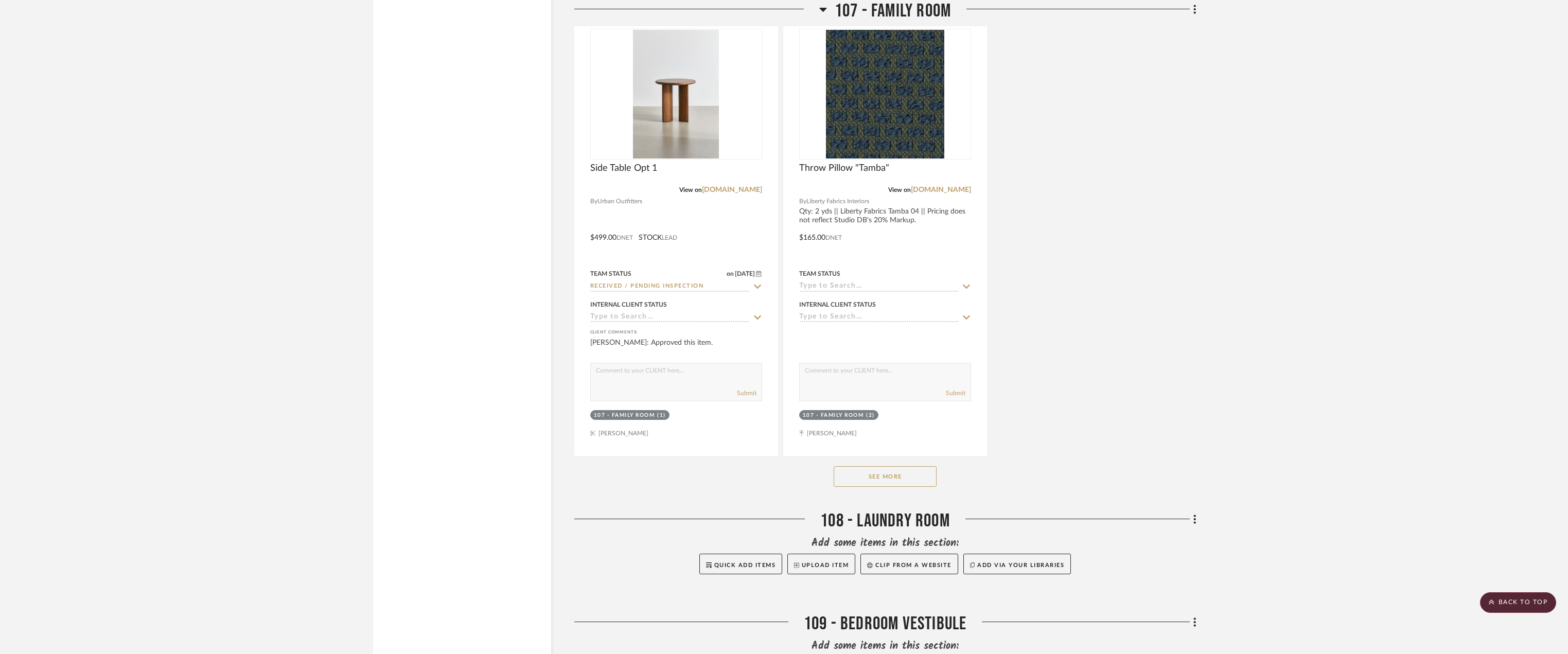
click at [901, 473] on button "See More" at bounding box center [885, 476] width 103 height 20
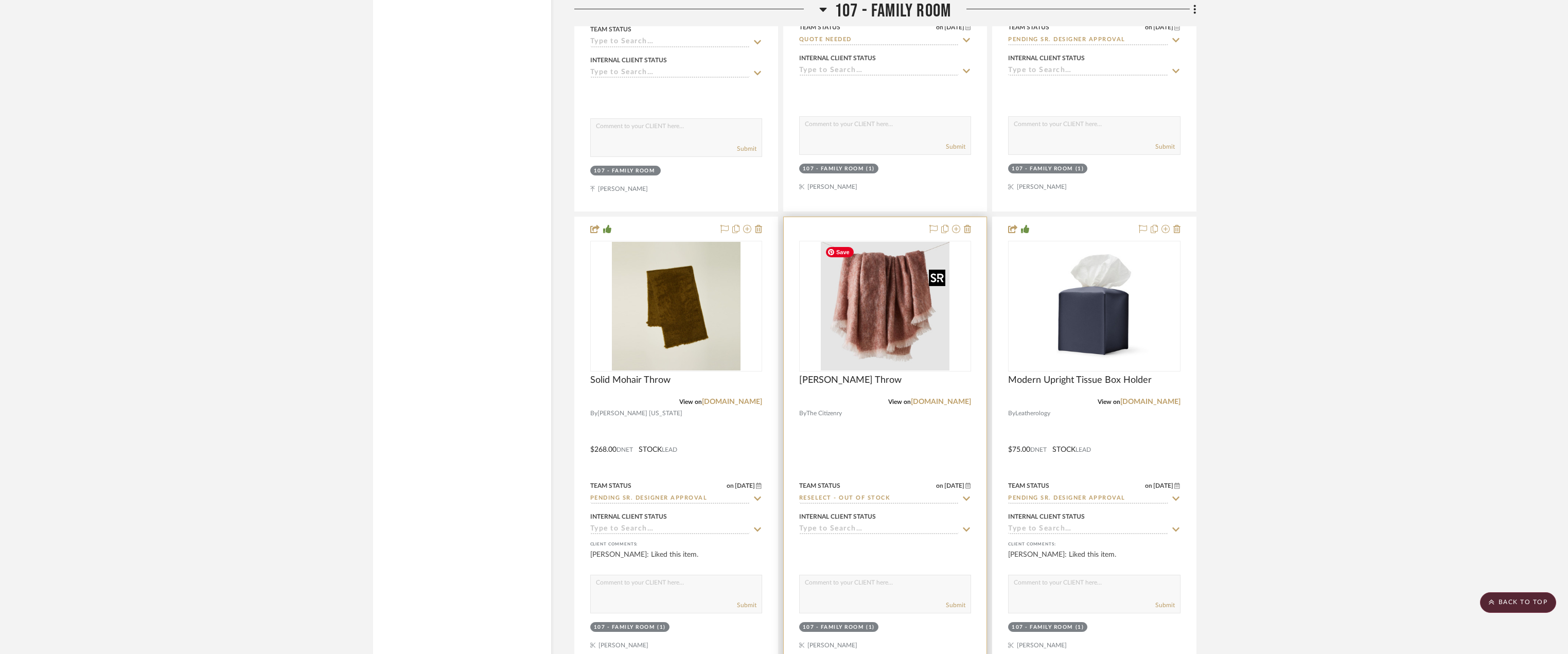
scroll to position [3292, 0]
click at [940, 401] on link "[DOMAIN_NAME]" at bounding box center [941, 403] width 60 height 8
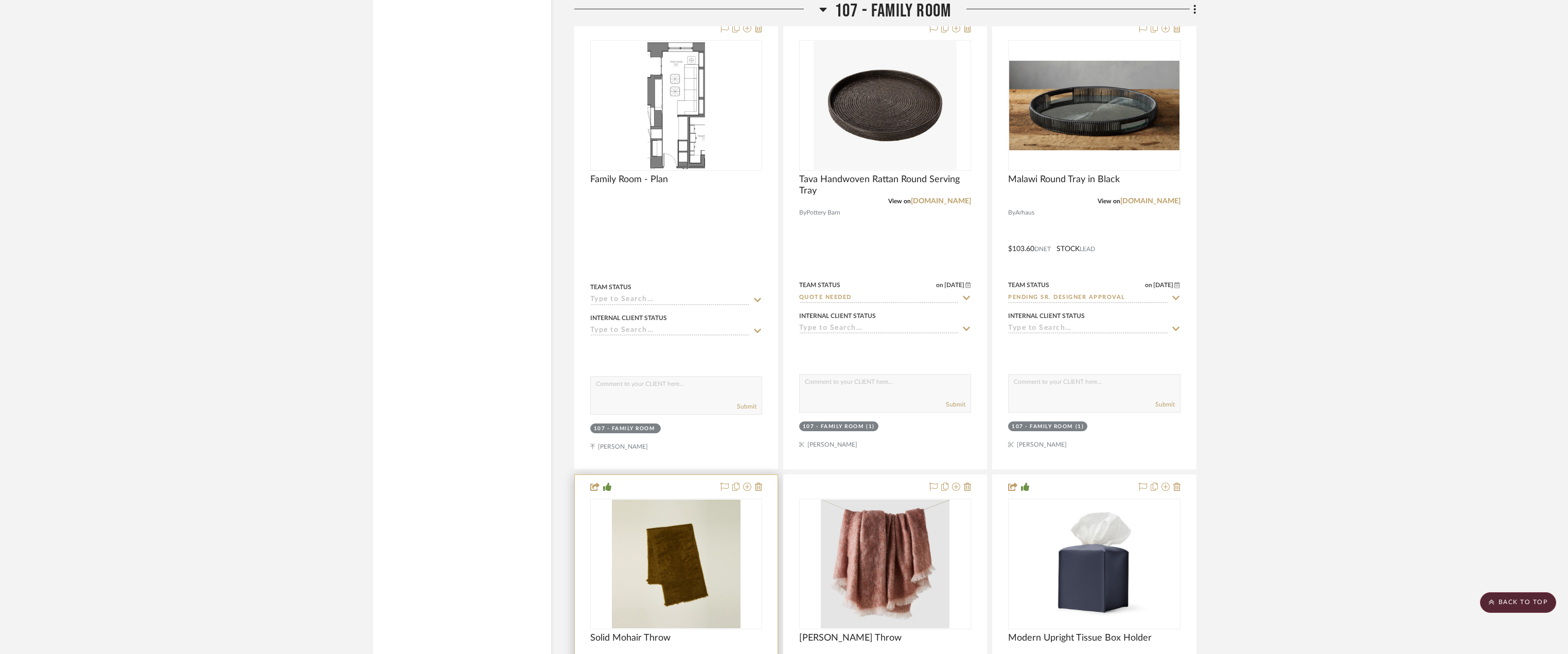
scroll to position [3241, 0]
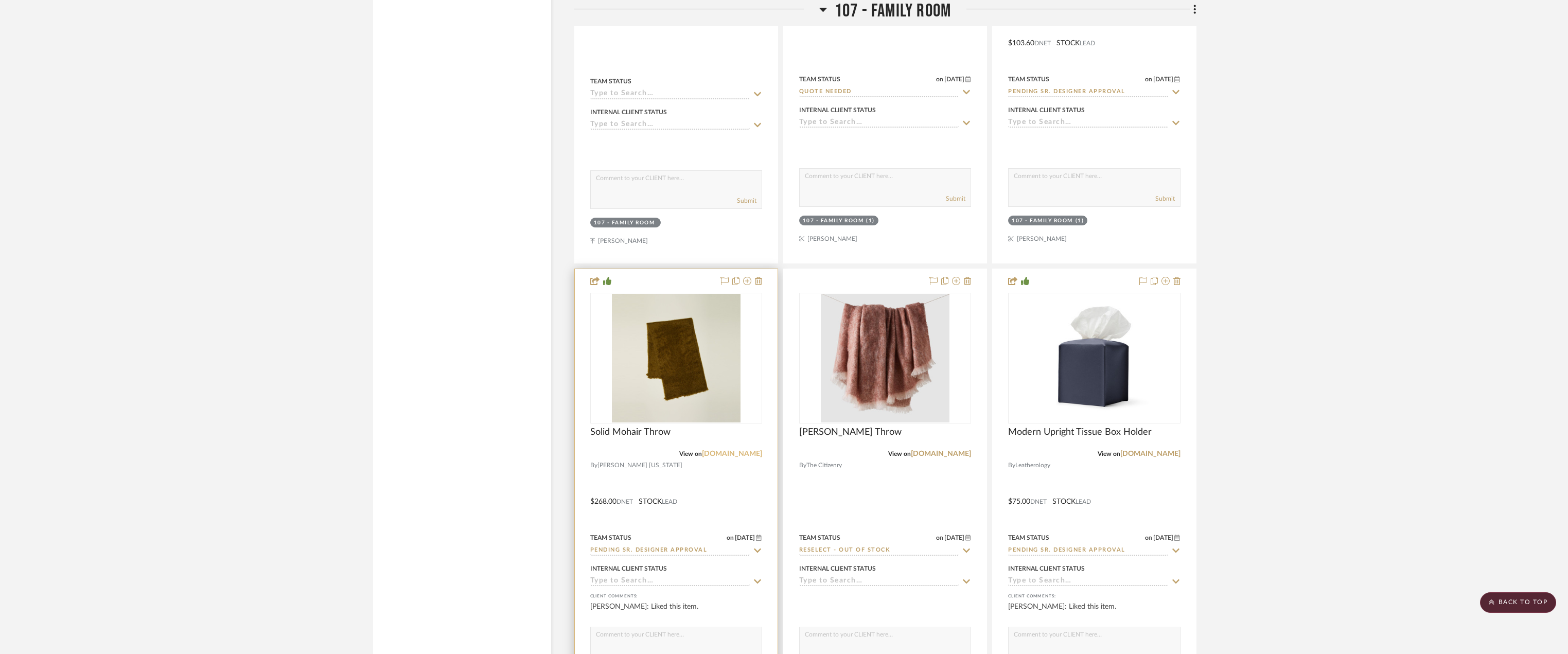
click at [727, 456] on link "[DOMAIN_NAME]" at bounding box center [732, 454] width 60 height 8
click at [624, 549] on input "Pending Sr. Designer Approval" at bounding box center [670, 550] width 160 height 10
click at [682, 366] on img "0" at bounding box center [676, 357] width 129 height 129
click at [682, 367] on img "0" at bounding box center [676, 357] width 129 height 129
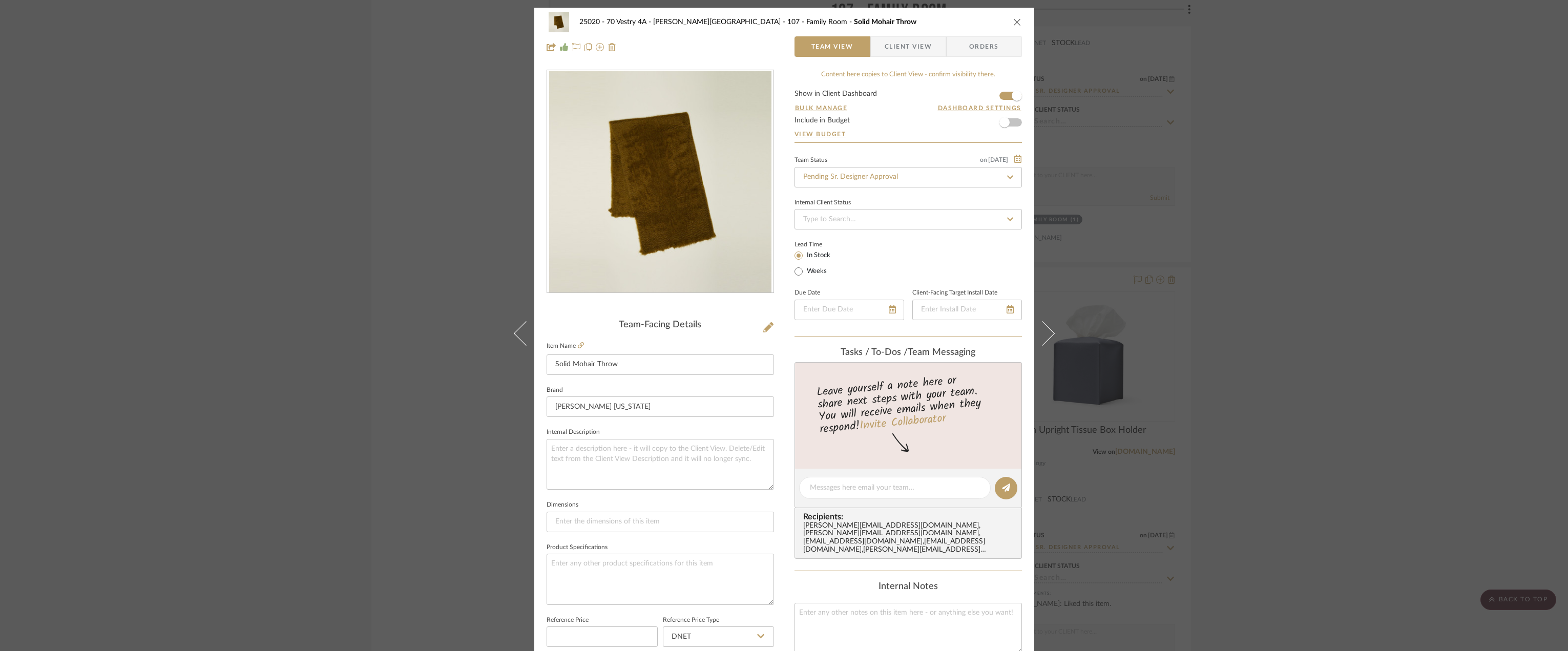
click at [924, 51] on span "Client View" at bounding box center [908, 46] width 47 height 20
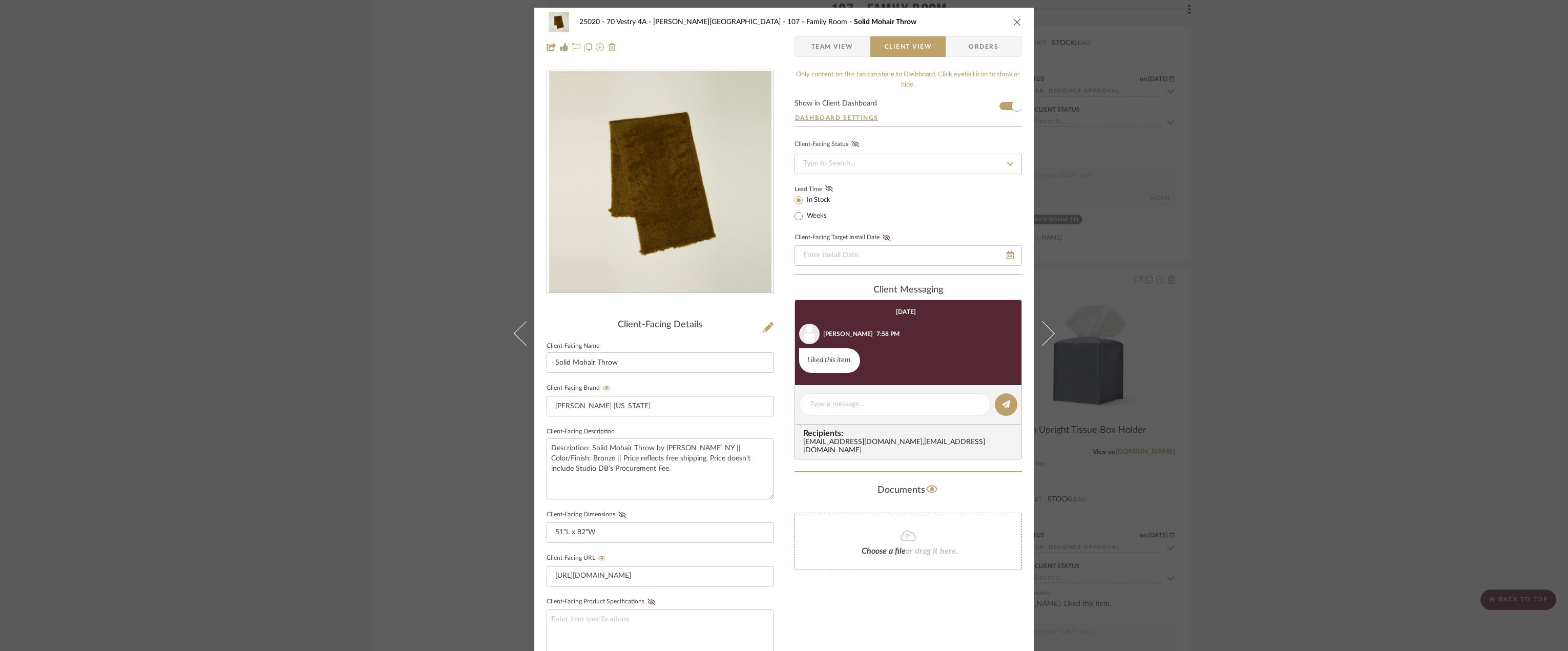
click at [830, 58] on div "25020 - 70 Vestry 4A - Grant-Stanleigh 107 - Family Room Solid Mohair Throw Tea…" at bounding box center [784, 34] width 500 height 54
click at [830, 44] on span "Team View" at bounding box center [833, 46] width 42 height 20
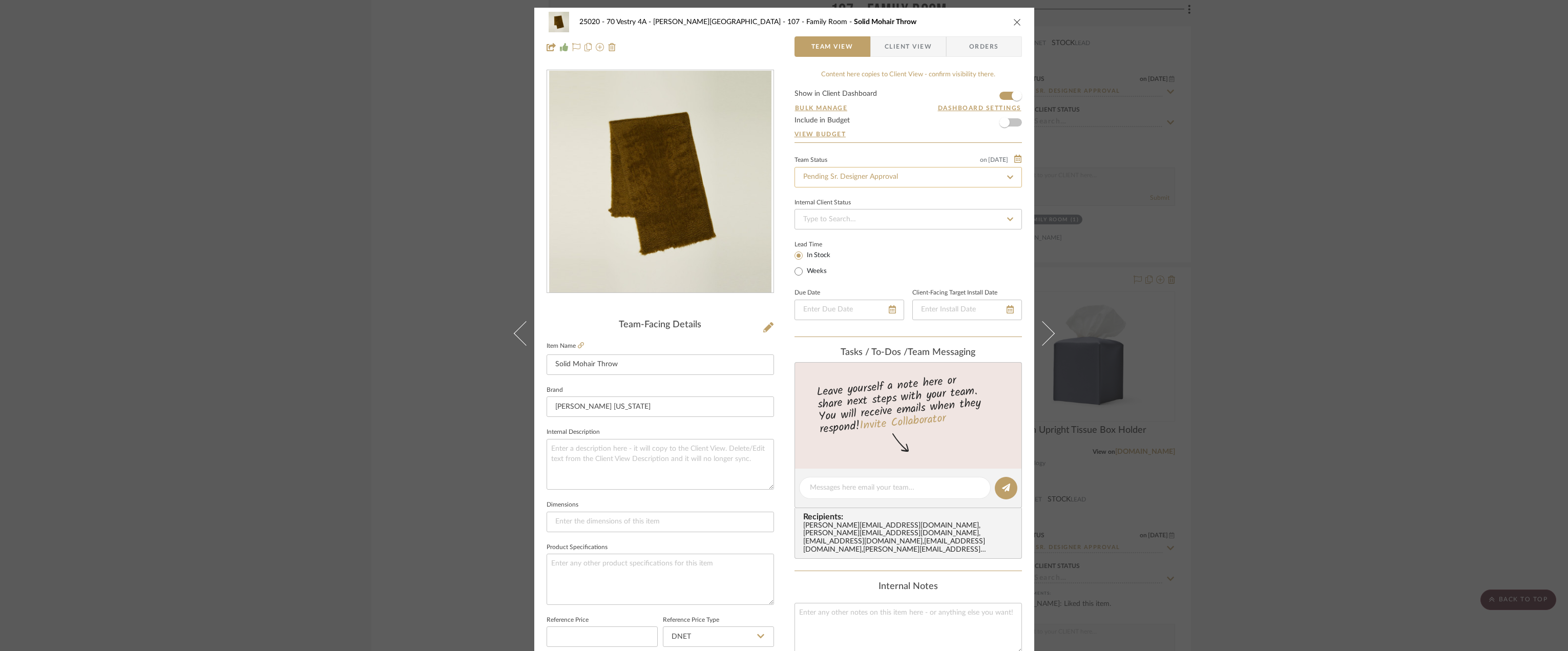
click at [870, 172] on input "Pending Sr. Designer Approval" at bounding box center [908, 177] width 227 height 20
click at [908, 40] on span "Client View" at bounding box center [908, 46] width 47 height 20
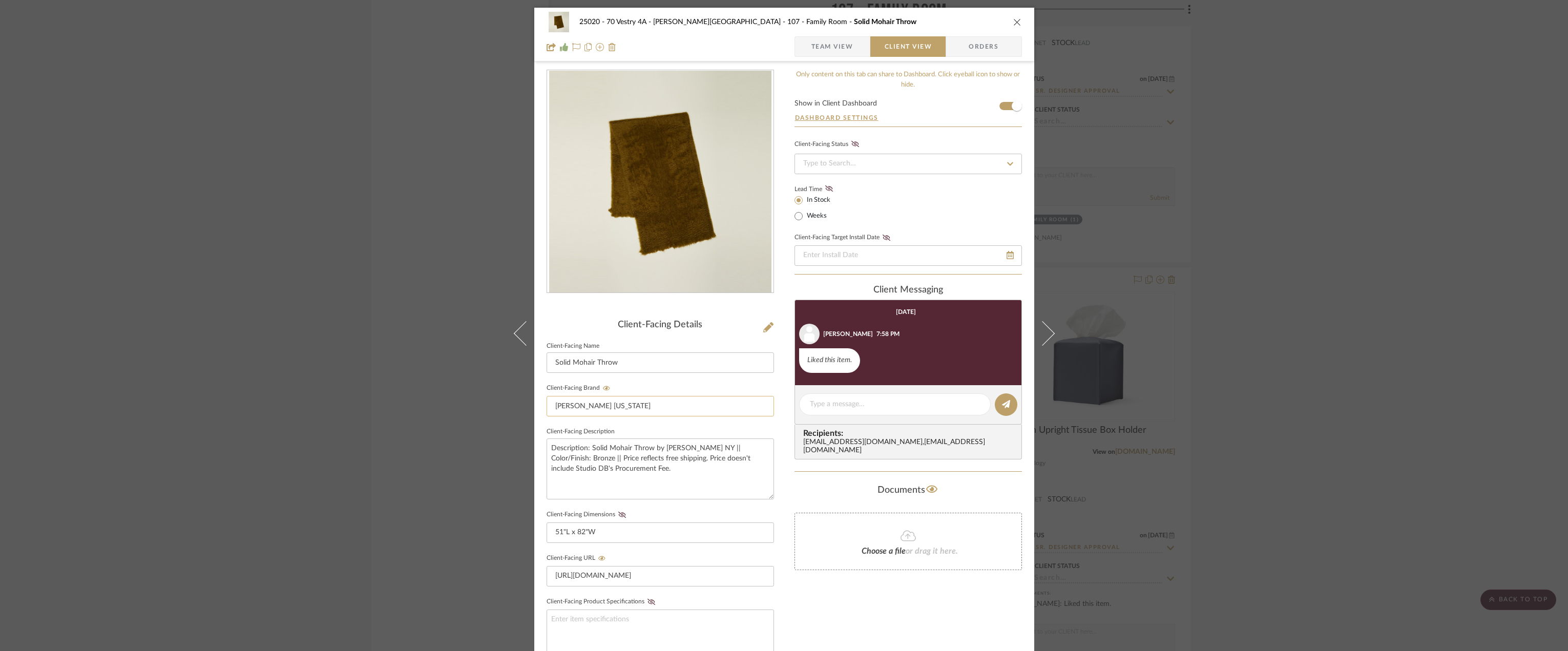
scroll to position [210, 0]
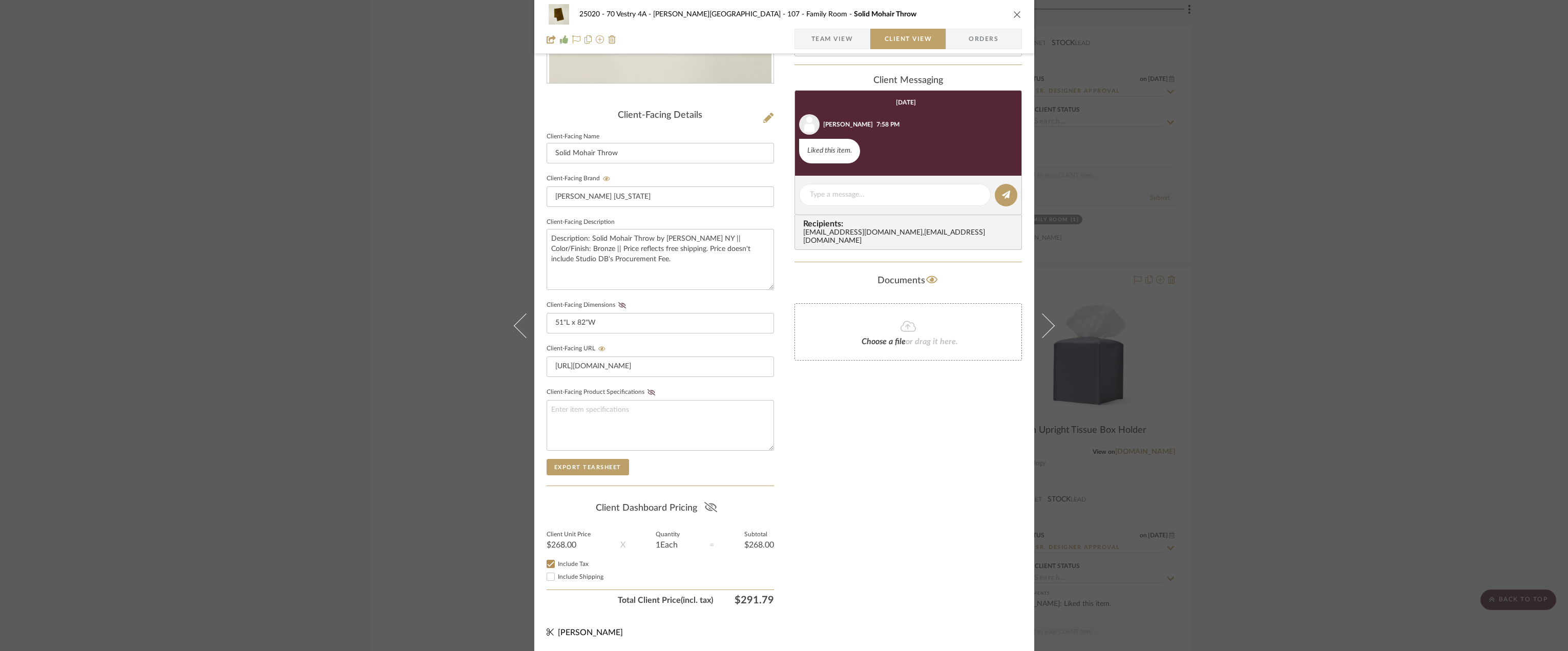
click at [705, 507] on icon at bounding box center [711, 507] width 13 height 10
click at [884, 506] on div "Only content on this tab can share to Dashboard. Click eyeball icon to show or …" at bounding box center [908, 234] width 227 height 750
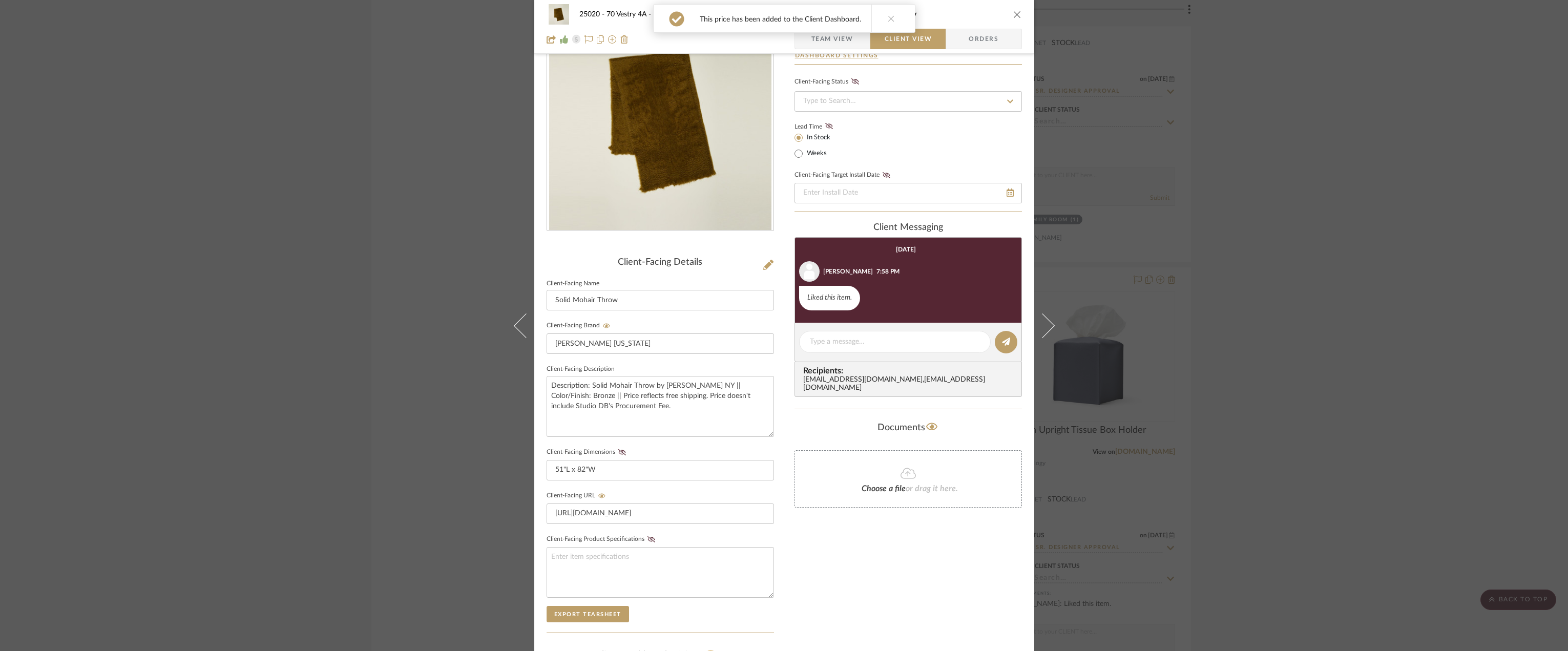
scroll to position [0, 0]
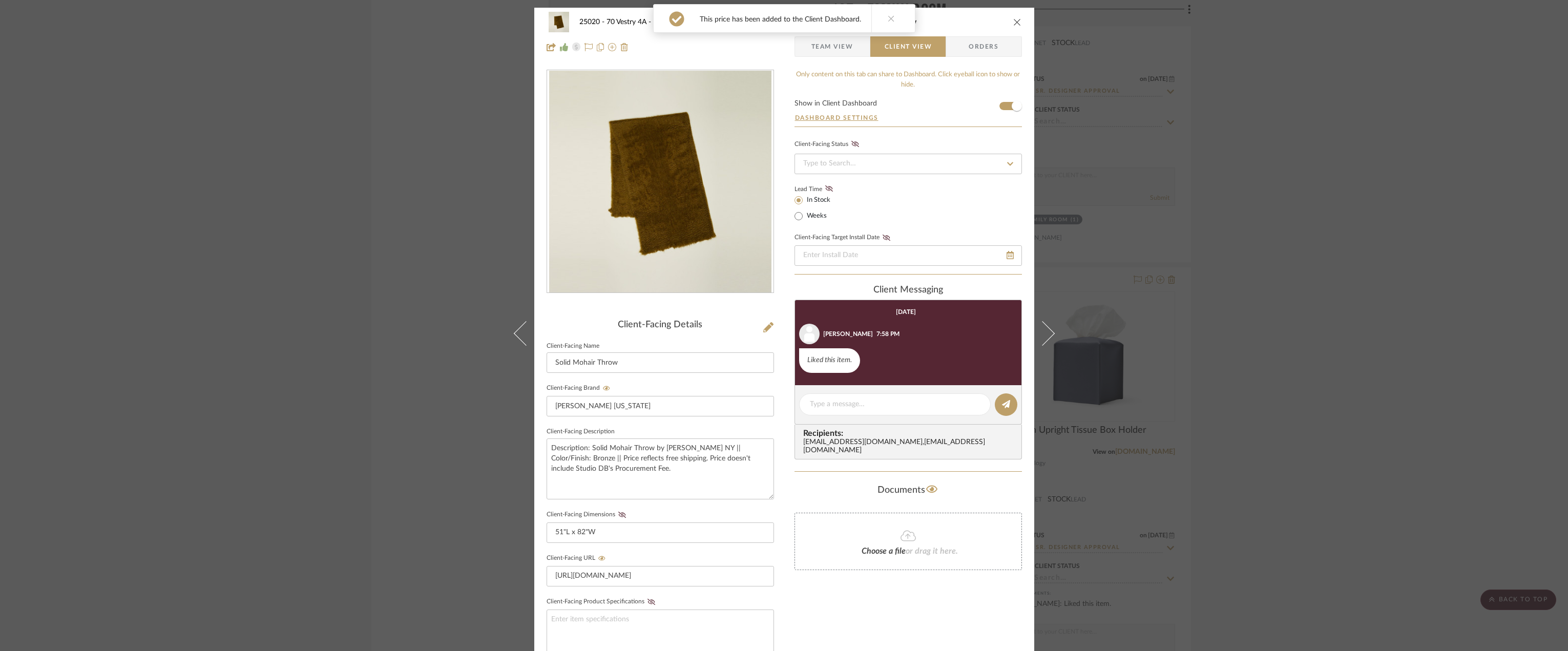
click at [896, 13] on button at bounding box center [891, 18] width 40 height 28
click at [853, 44] on span "Team View" at bounding box center [833, 46] width 75 height 20
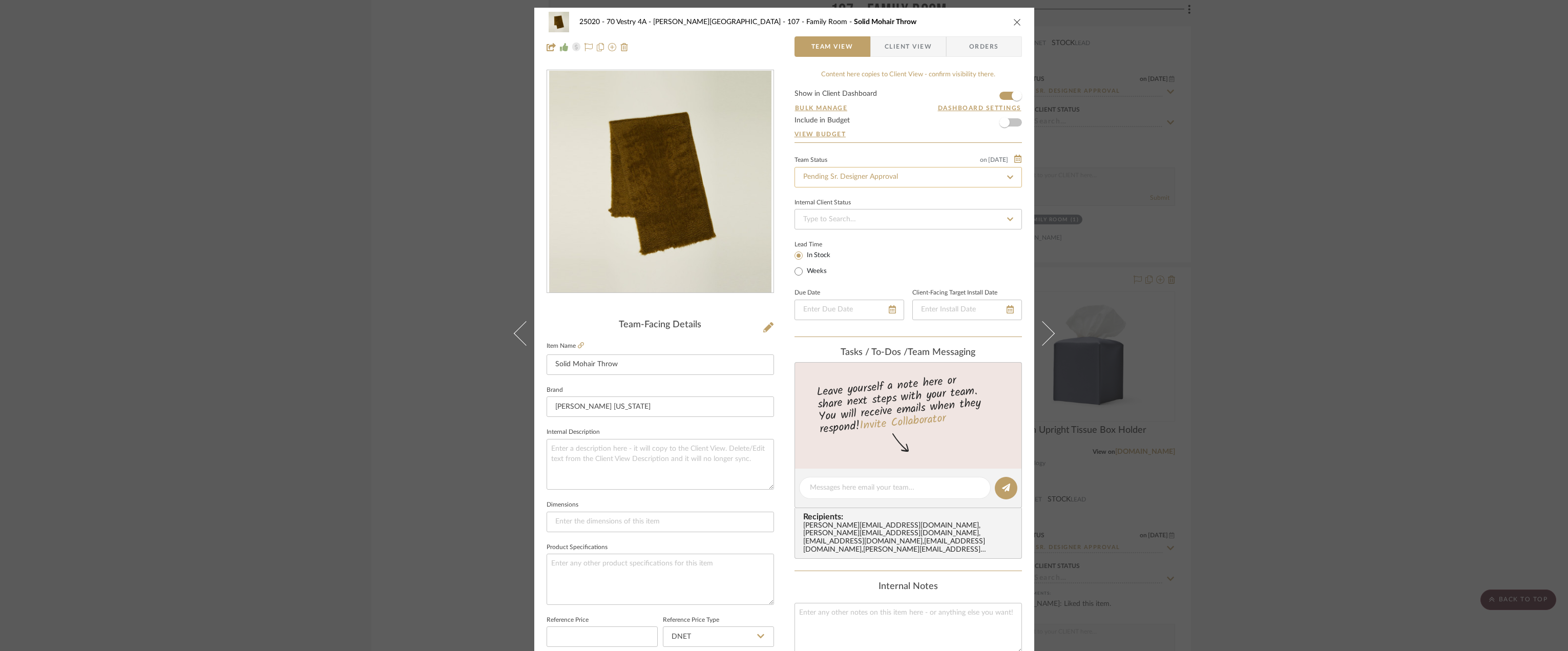
click at [882, 187] on input "Pending Sr. Designer Approval" at bounding box center [908, 177] width 227 height 20
type input "approval"
click at [847, 232] on span "Approval Pending" at bounding box center [830, 231] width 55 height 7
type input "8/21/2025"
type input "Approval Pending"
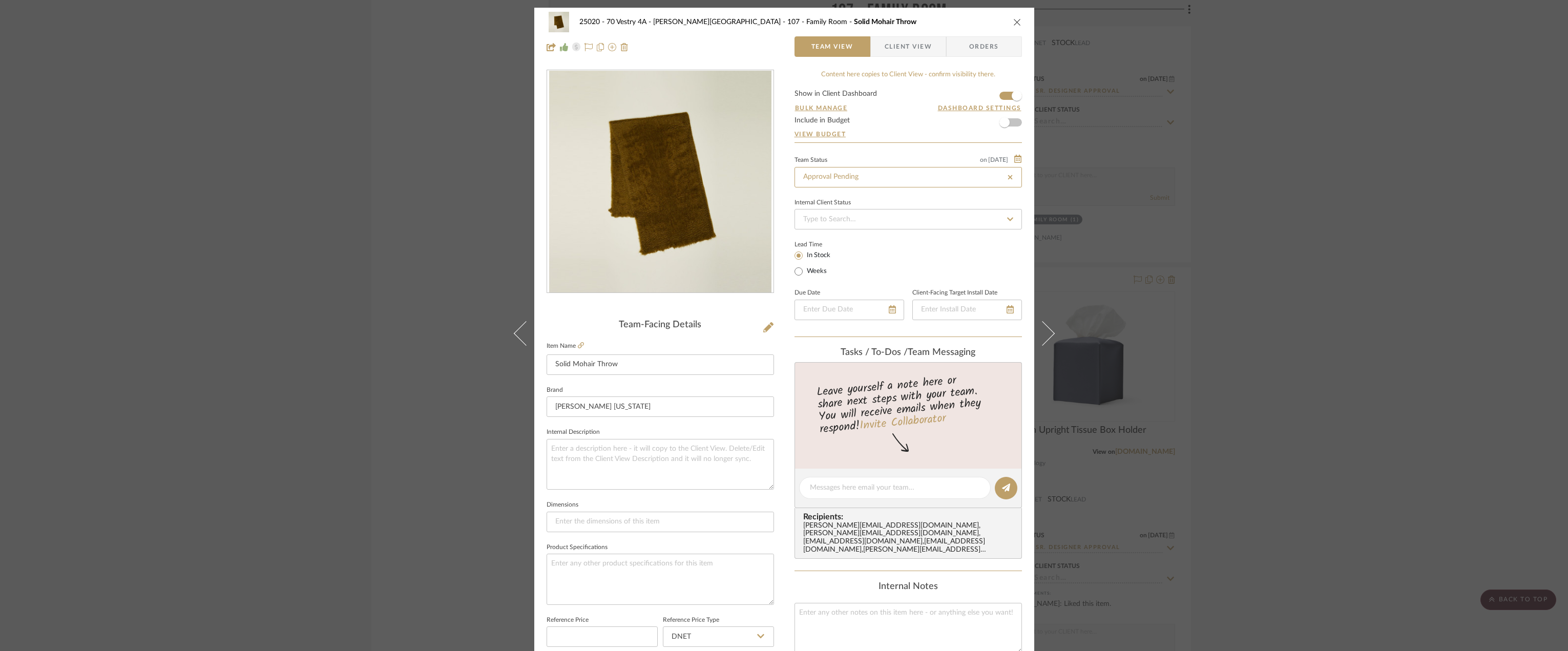
type input "8/21/2025"
type input "Approval Pending"
click at [1014, 22] on icon "close" at bounding box center [1017, 22] width 8 height 8
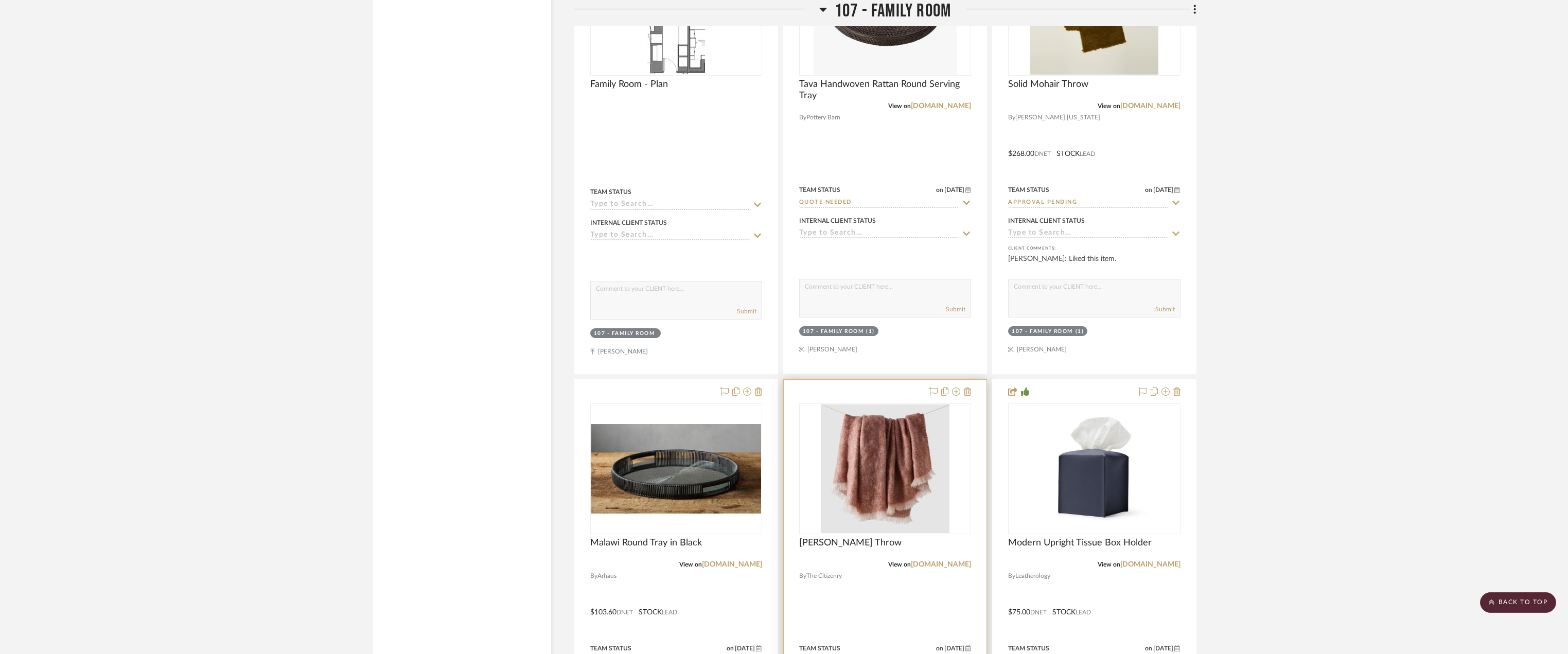
scroll to position [3138, 0]
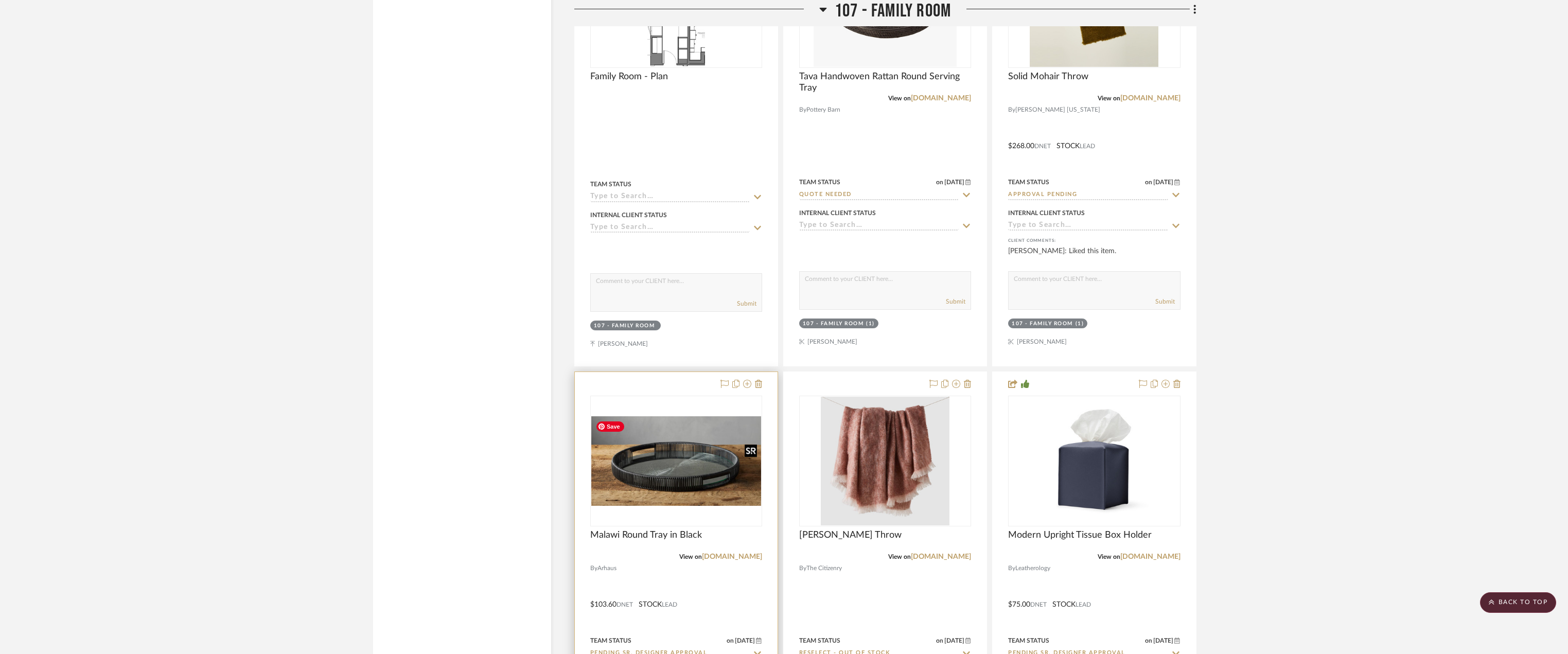
click at [682, 467] on img "0" at bounding box center [676, 461] width 170 height 90
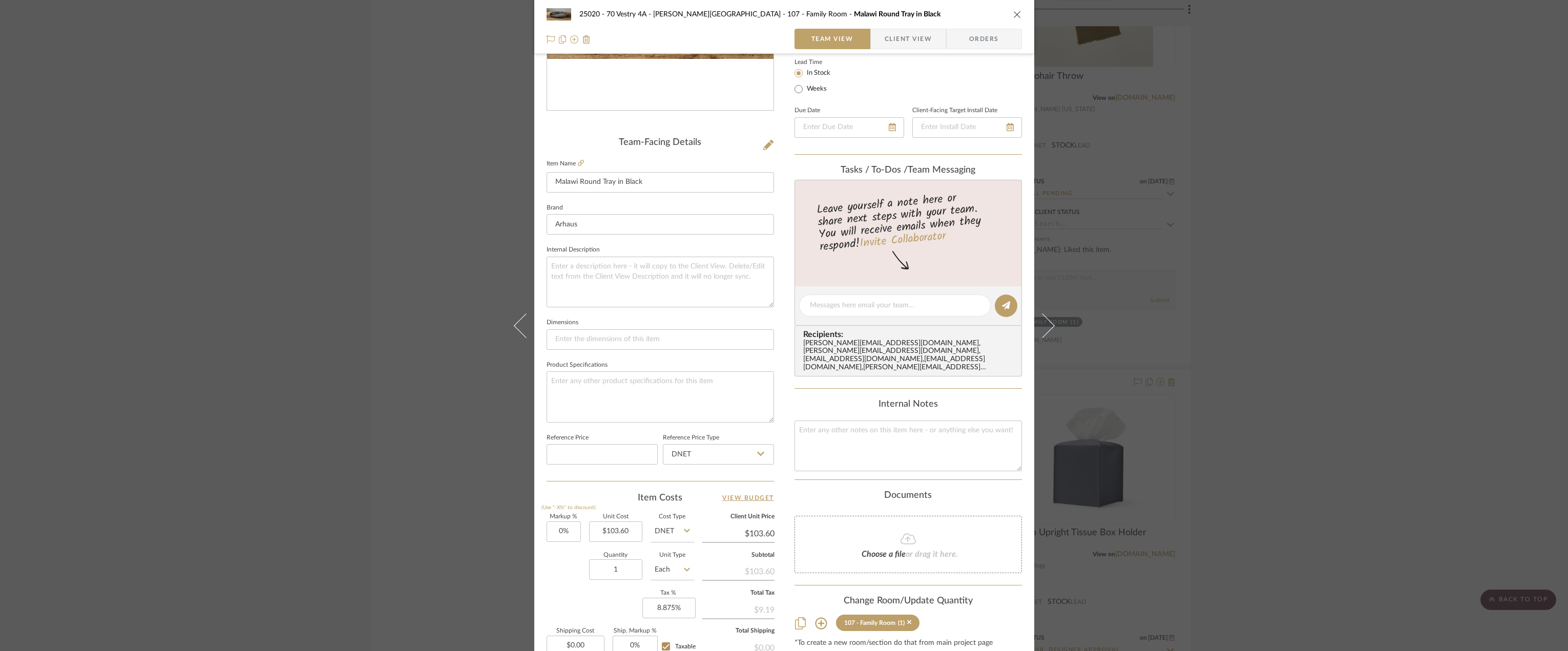
scroll to position [0, 0]
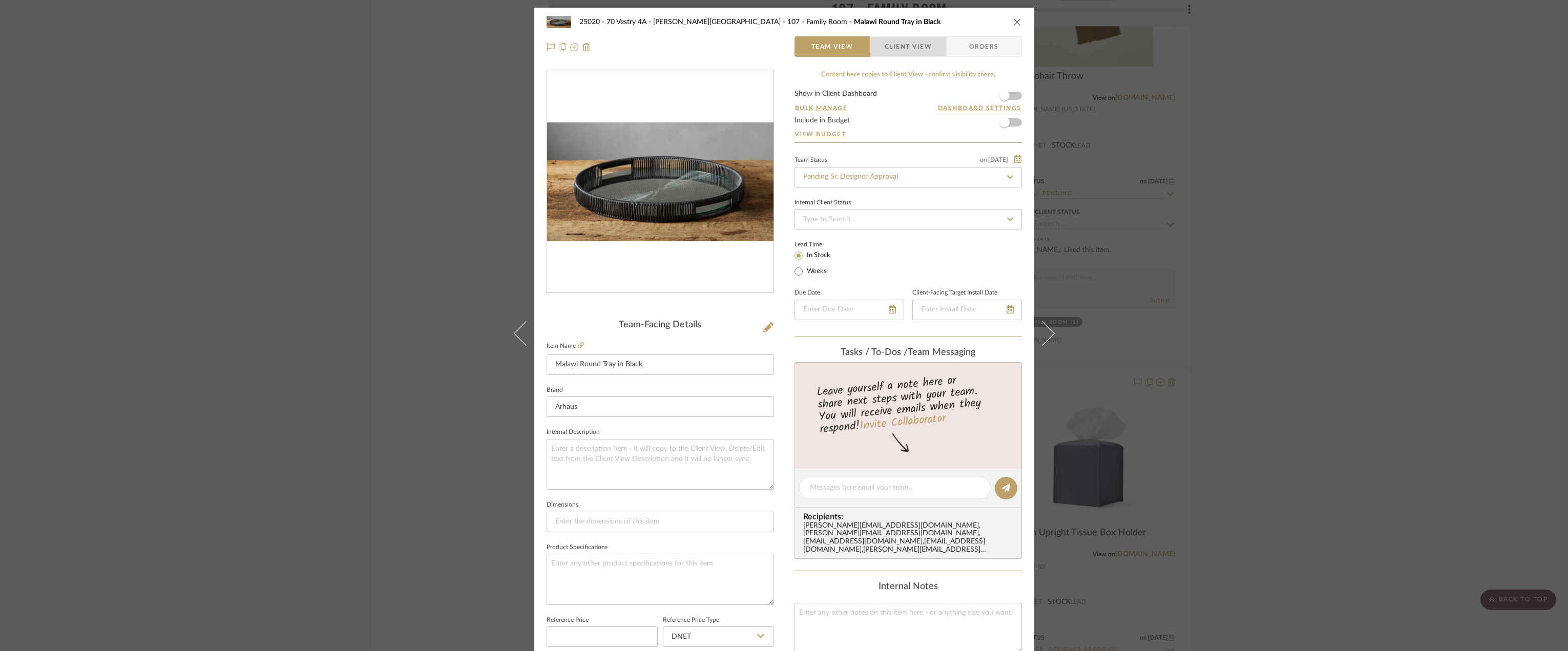
click at [908, 46] on span "Client View" at bounding box center [908, 46] width 47 height 20
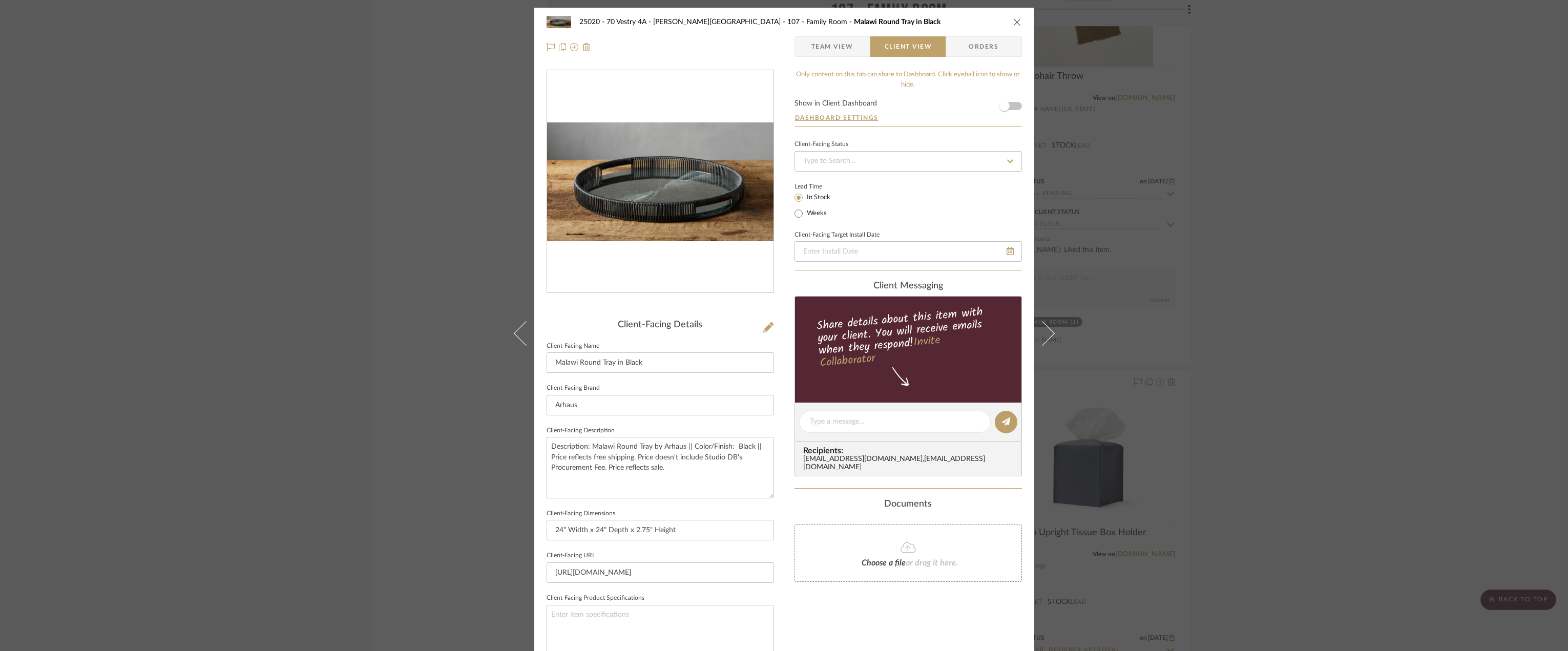
click at [1013, 22] on icon "close" at bounding box center [1017, 22] width 8 height 8
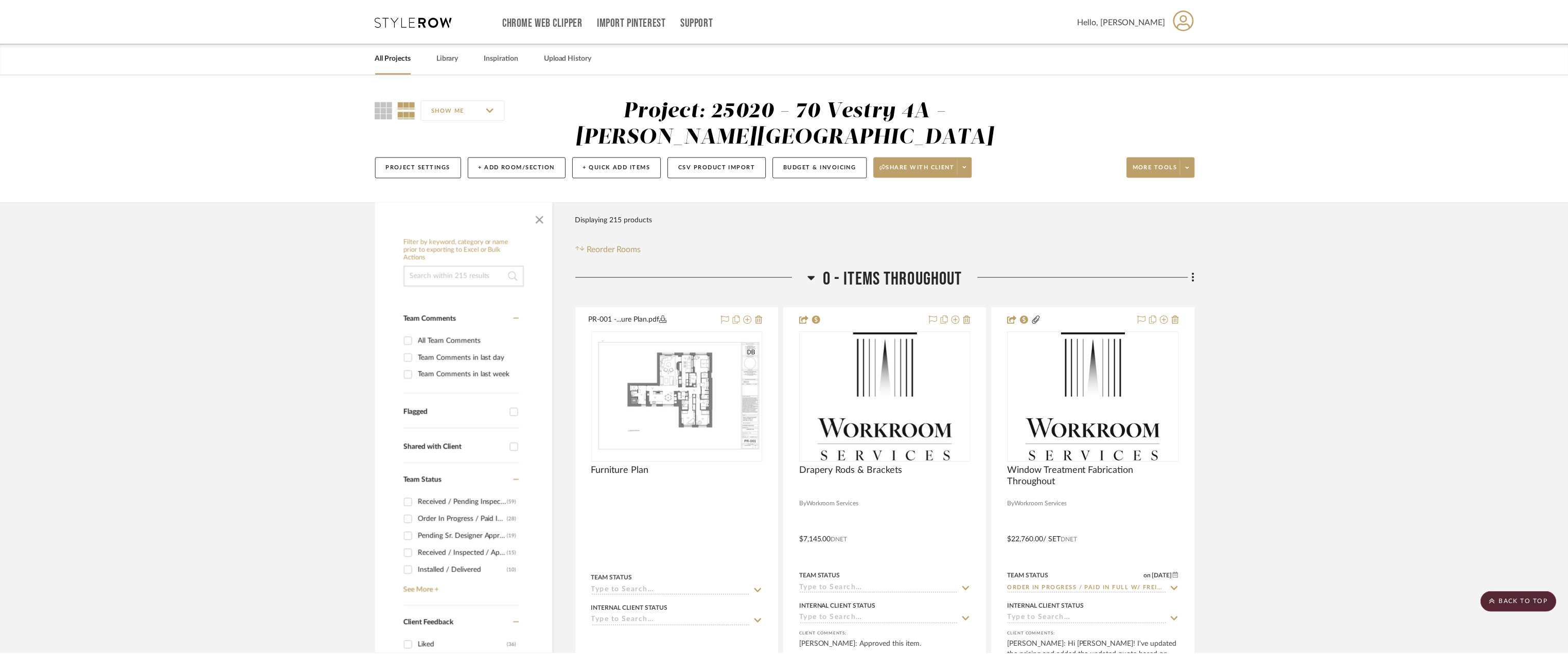
scroll to position [3138, 0]
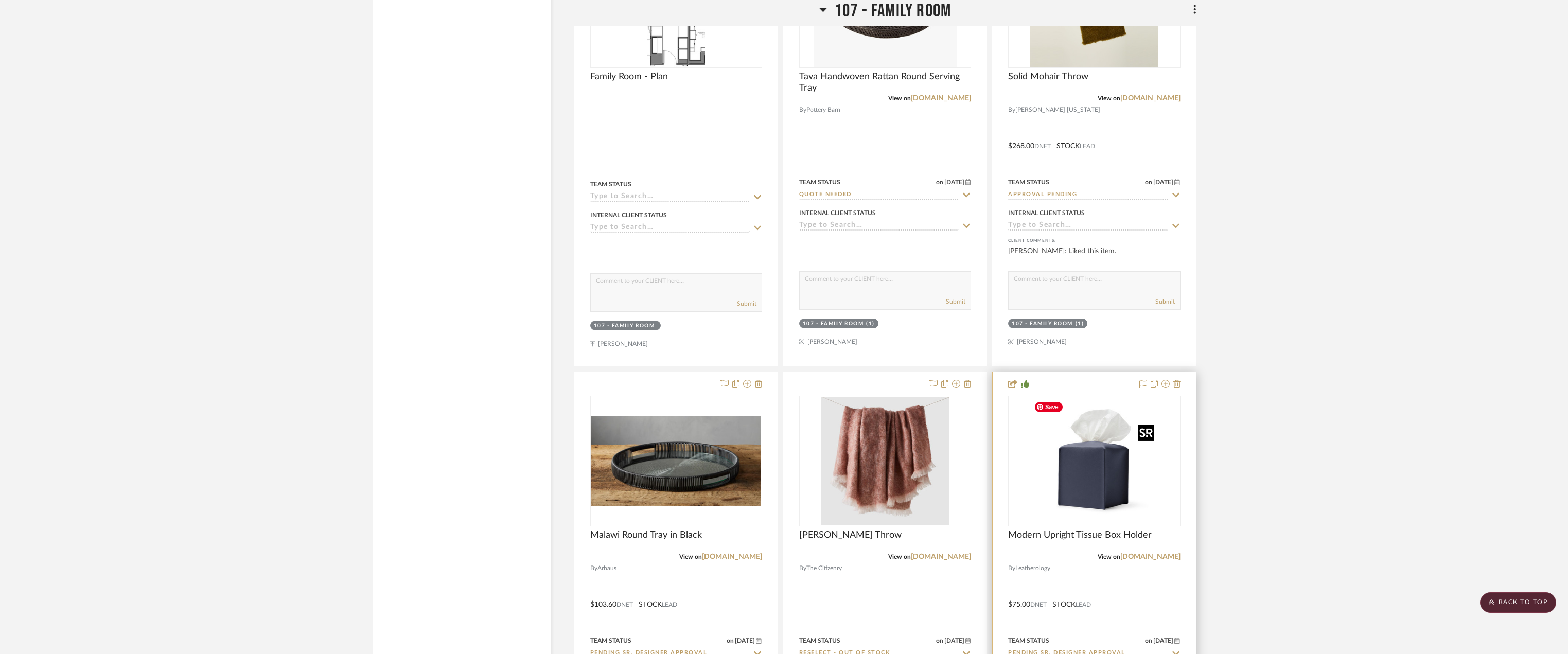
click at [1056, 467] on img "0" at bounding box center [1094, 461] width 129 height 129
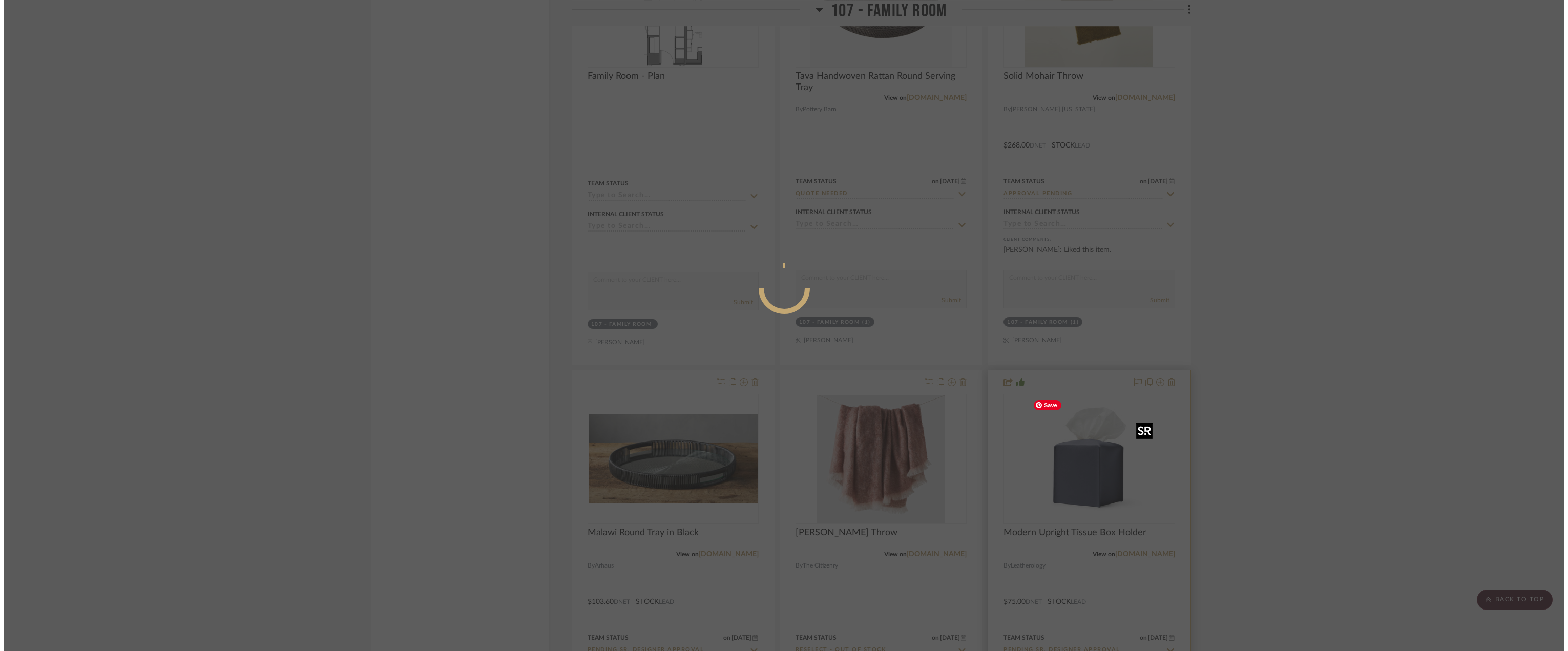
scroll to position [0, 0]
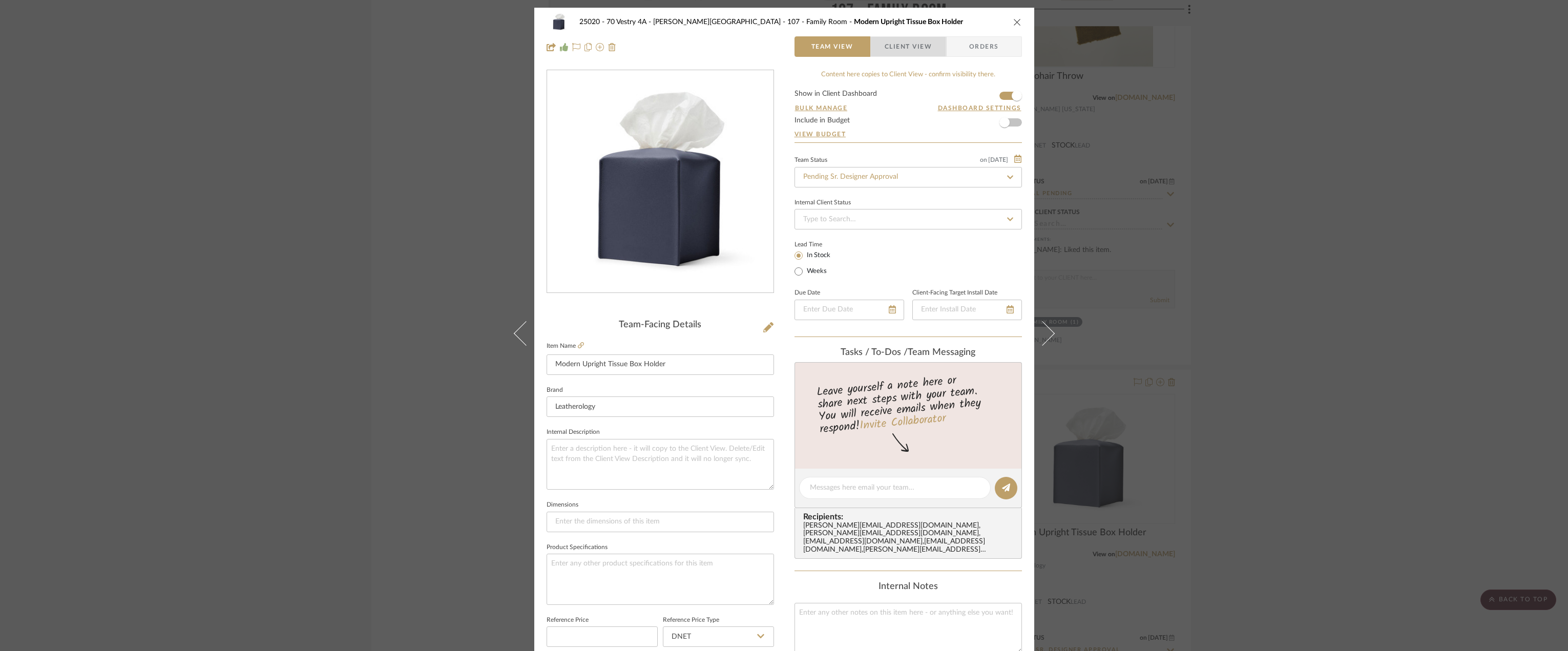
click at [911, 52] on span "Client View" at bounding box center [908, 46] width 47 height 20
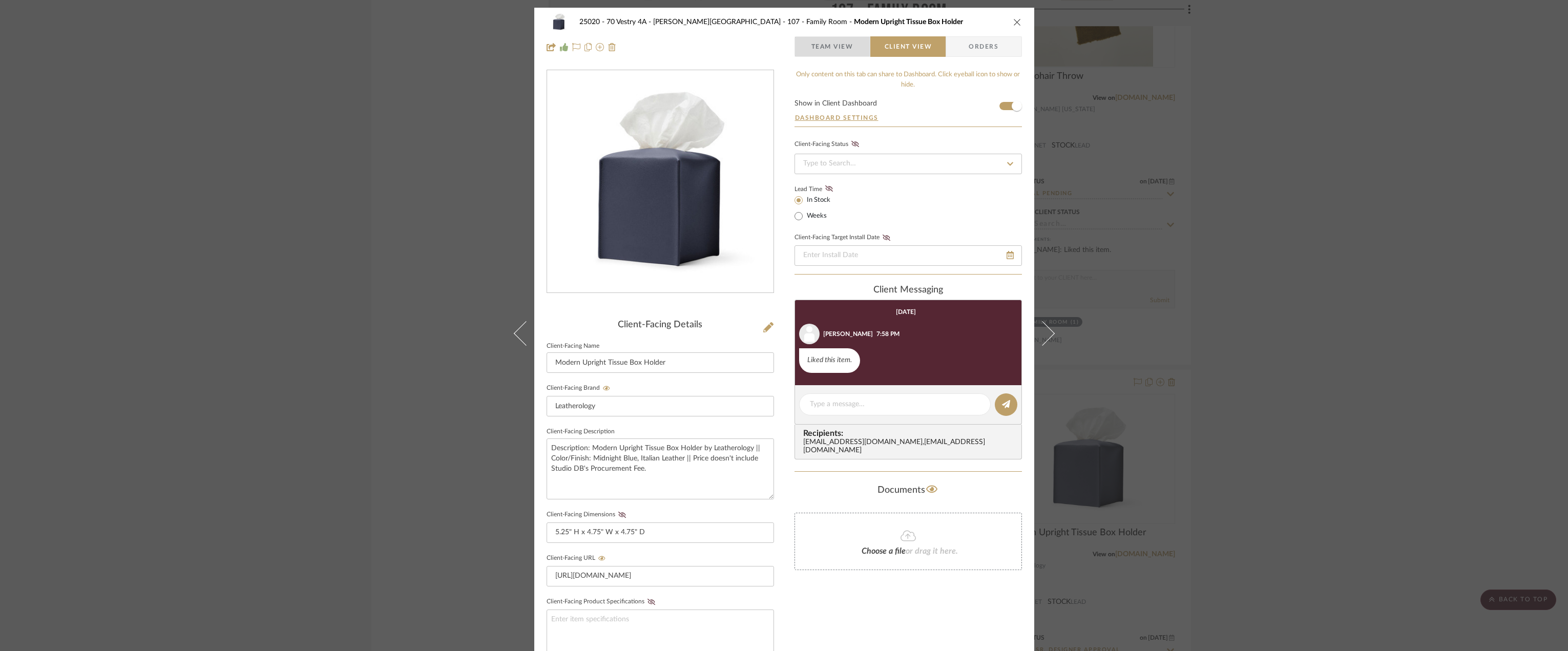
click at [824, 38] on span "Team View" at bounding box center [833, 46] width 42 height 20
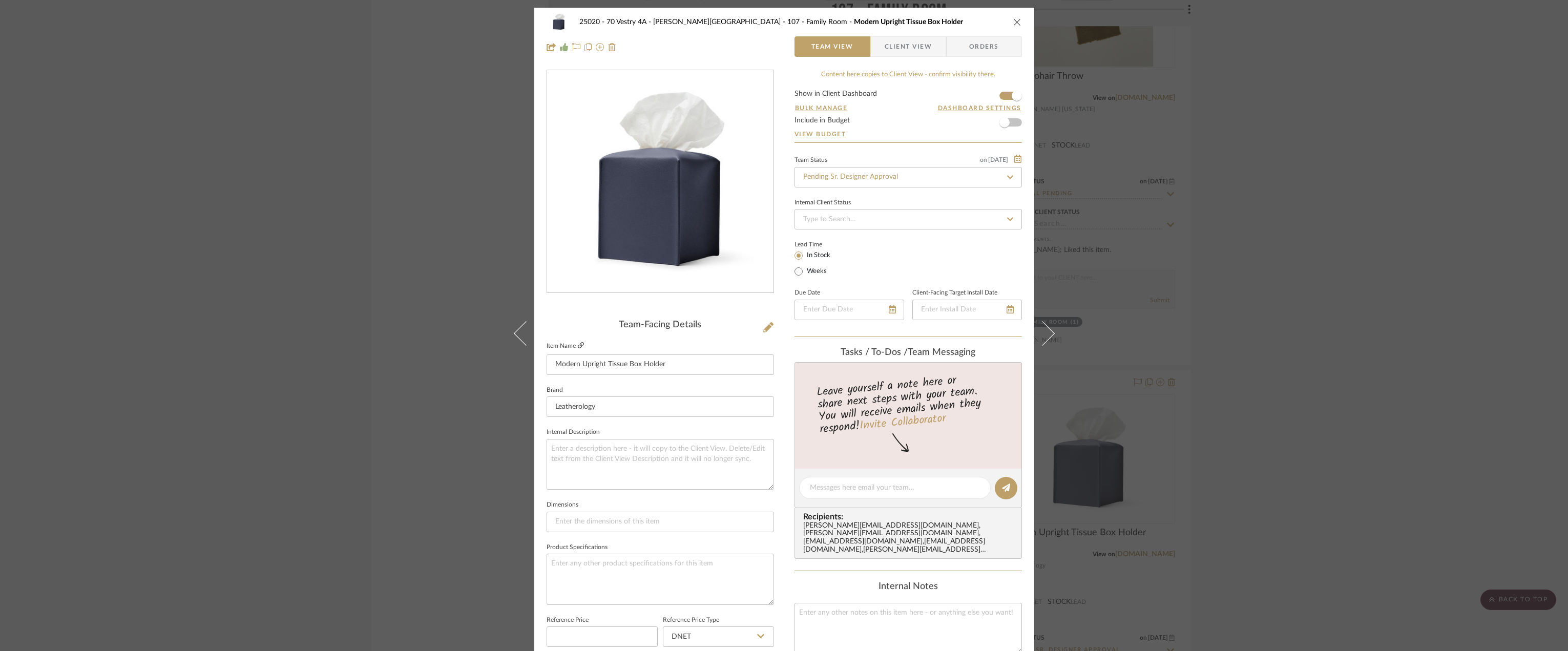
click at [578, 345] on icon at bounding box center [581, 345] width 6 height 6
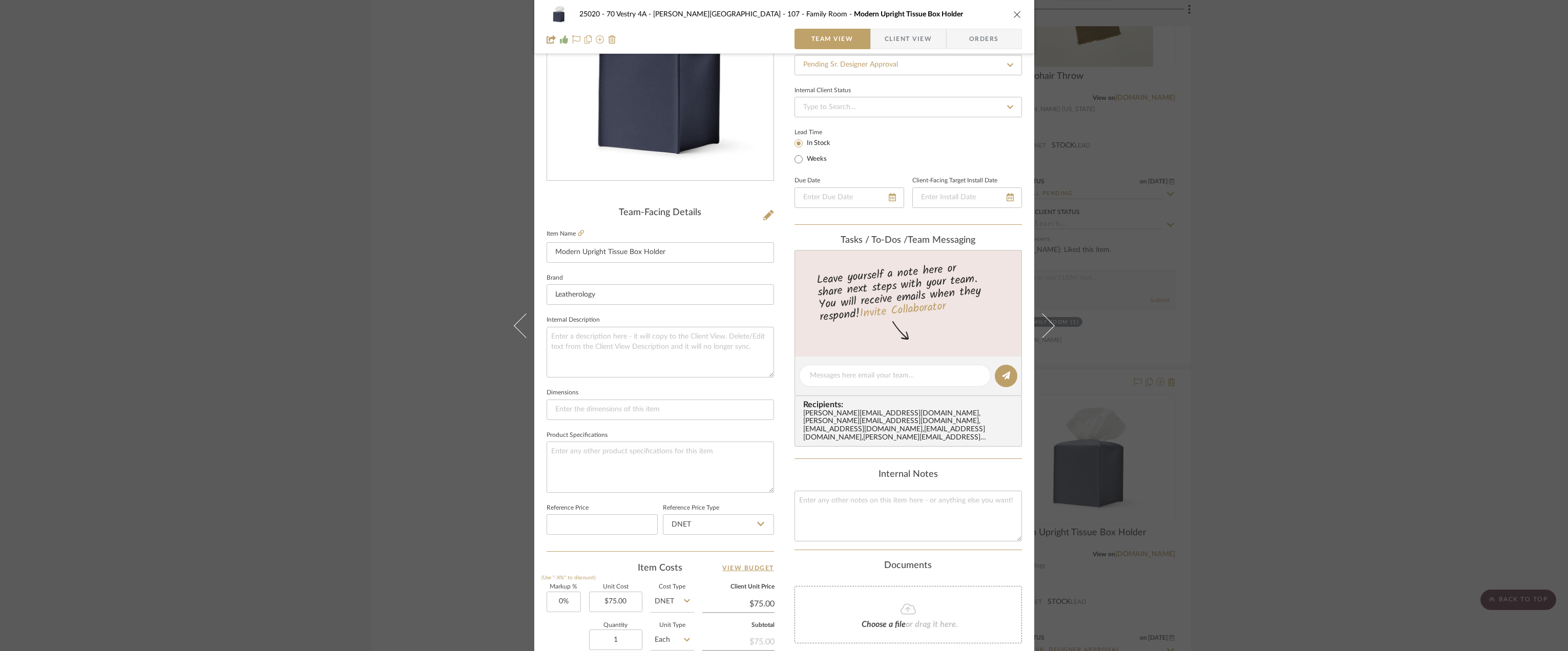
scroll to position [103, 0]
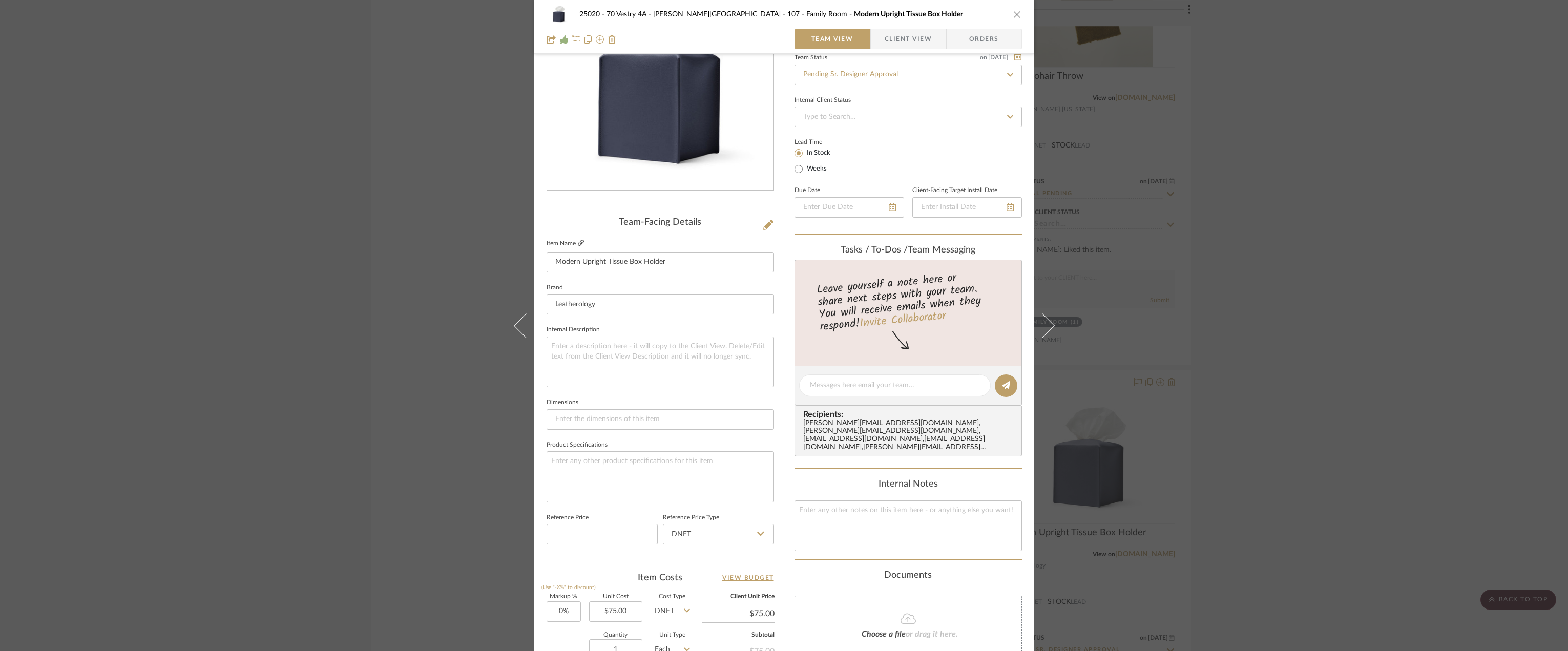
click at [578, 242] on icon at bounding box center [581, 243] width 6 height 6
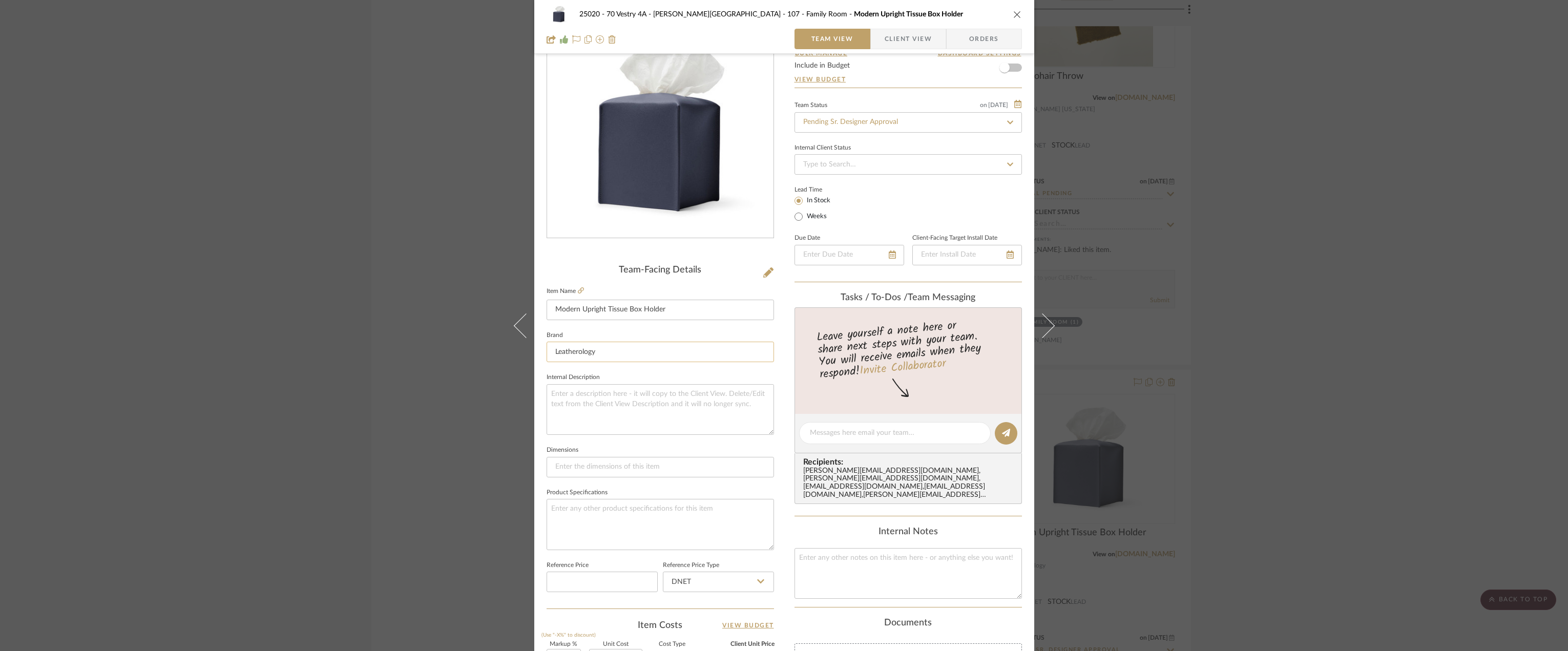
scroll to position [0, 0]
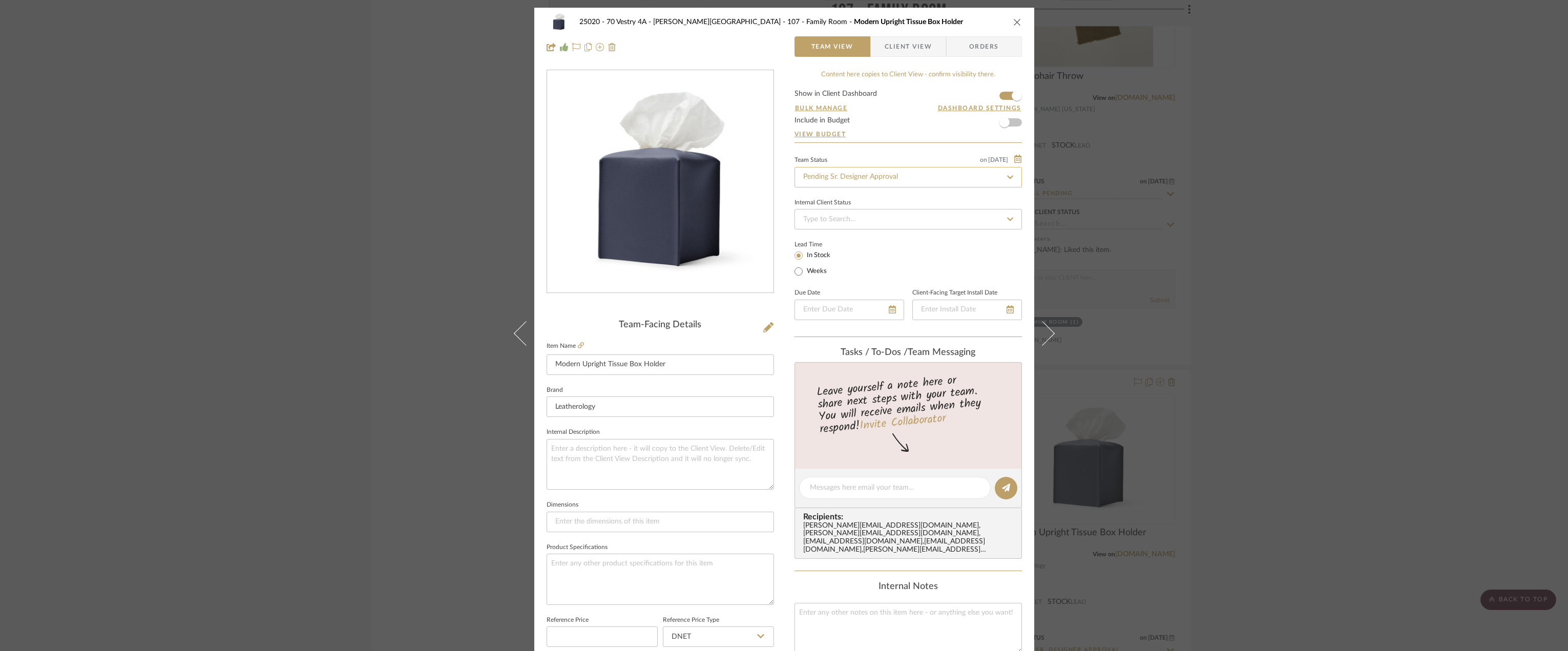
click at [863, 174] on input "Pending Sr. Designer Approval" at bounding box center [908, 177] width 227 height 20
type input "approval"
click at [848, 224] on div "Approval Pending" at bounding box center [905, 230] width 226 height 26
type input "8/21/2025"
type input "Approval Pending"
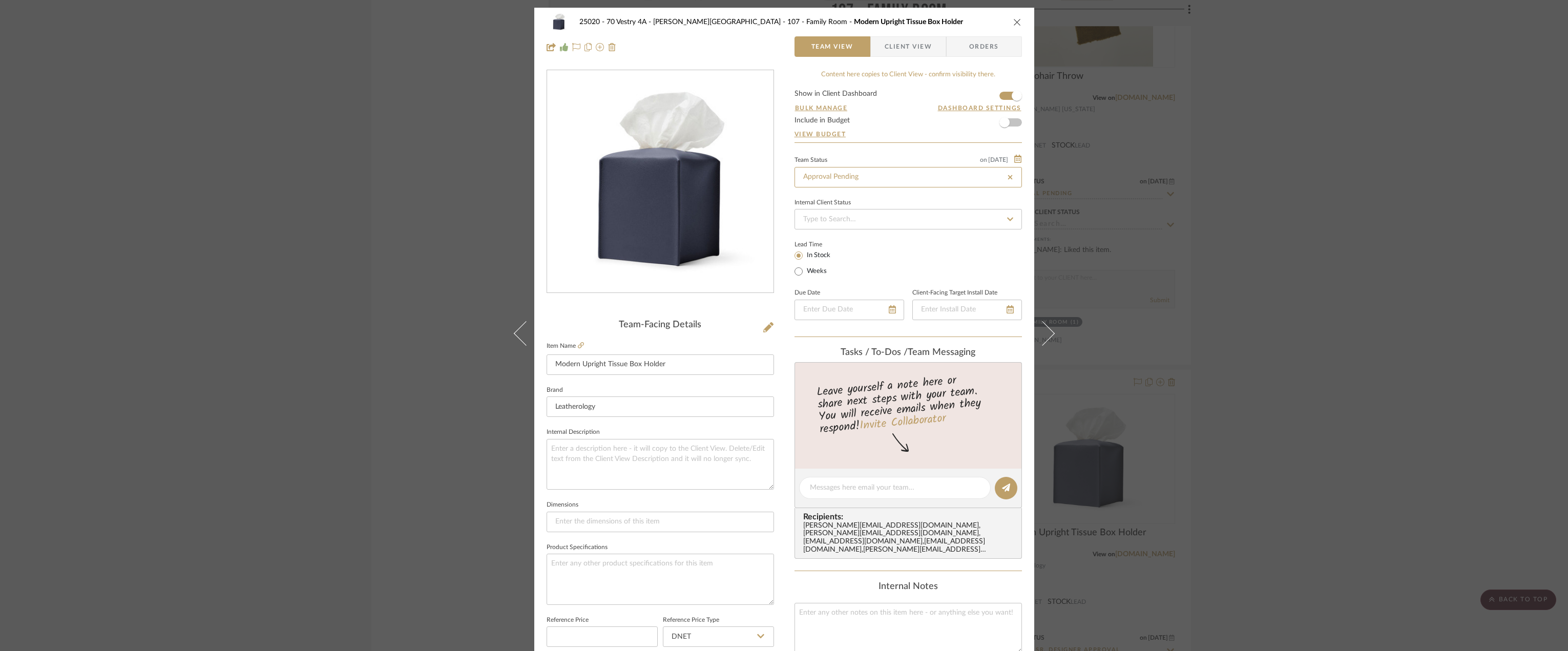
type input "8/21/2025"
type input "Approval Pending"
click at [896, 56] on span "Client View" at bounding box center [908, 46] width 47 height 20
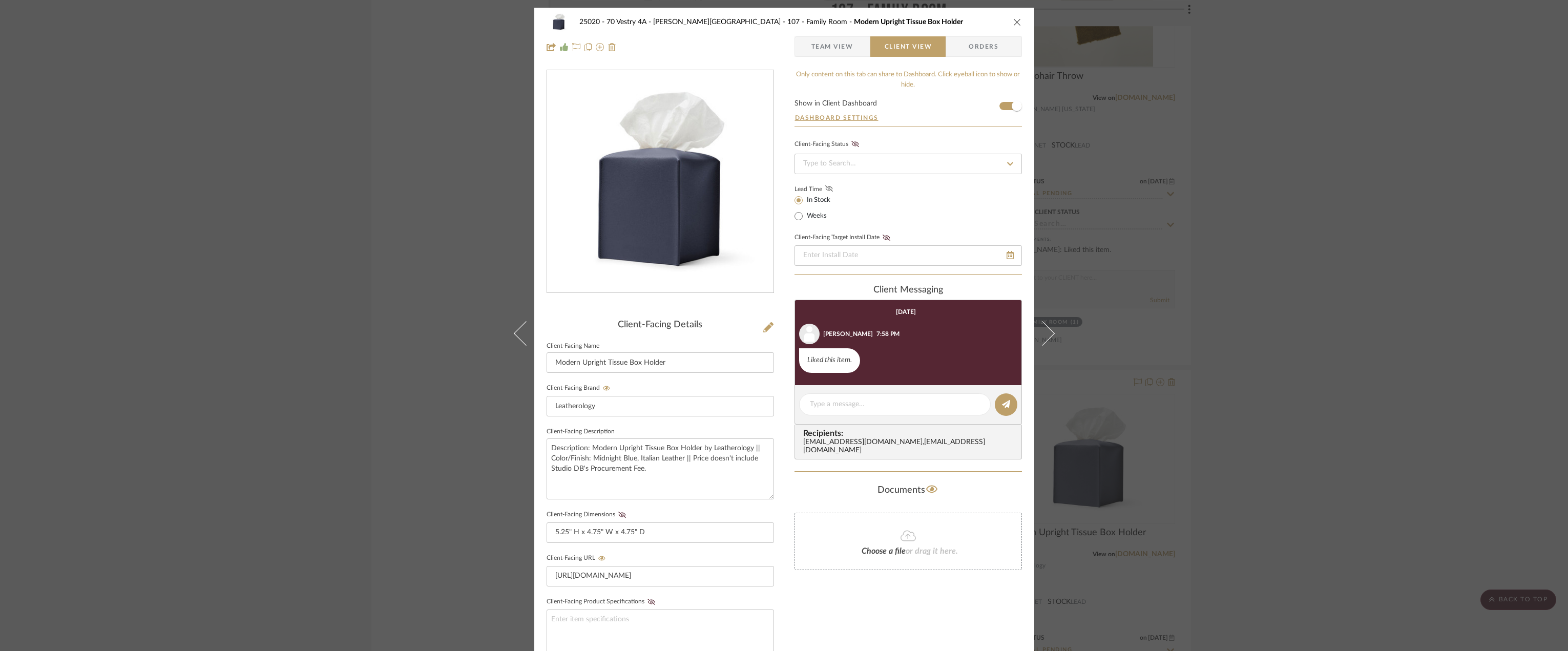
click at [825, 185] on icon at bounding box center [829, 188] width 7 height 6
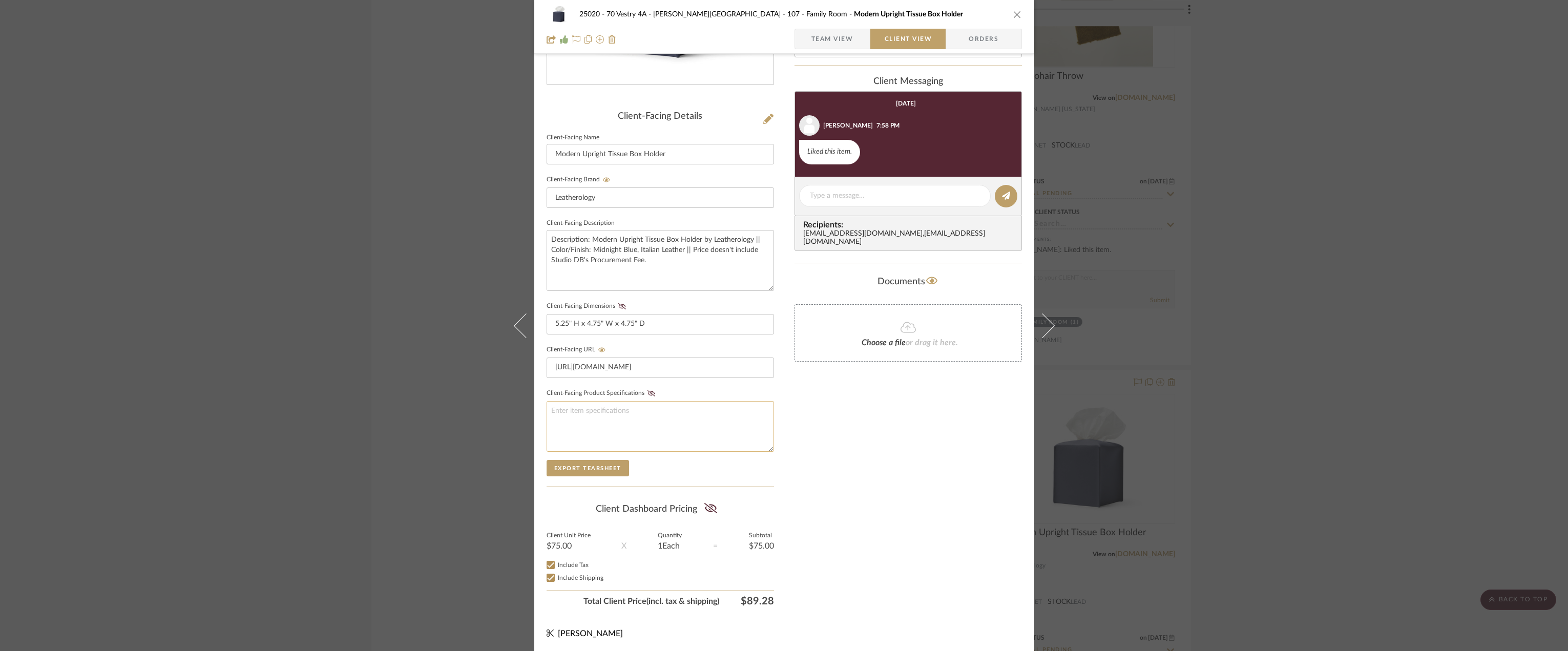
scroll to position [210, 0]
click at [710, 506] on icon at bounding box center [711, 507] width 13 height 10
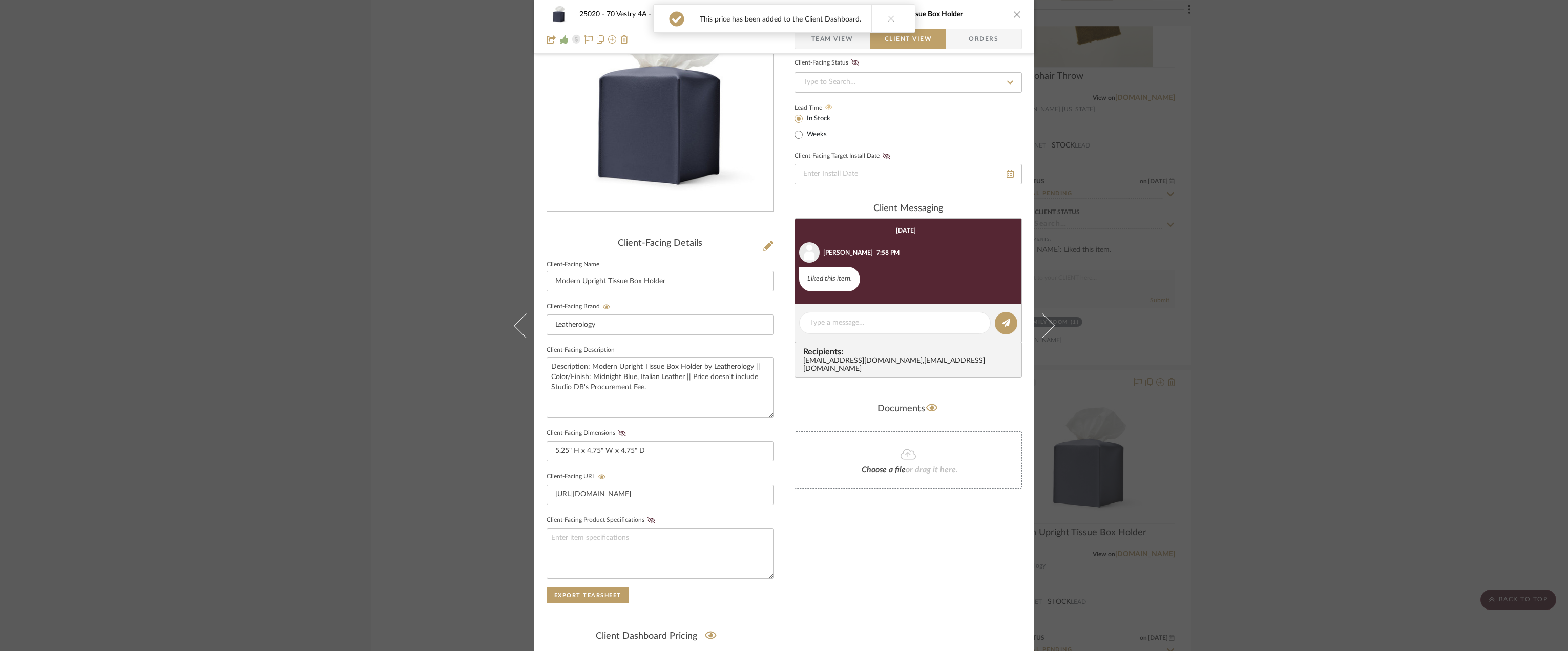
scroll to position [0, 0]
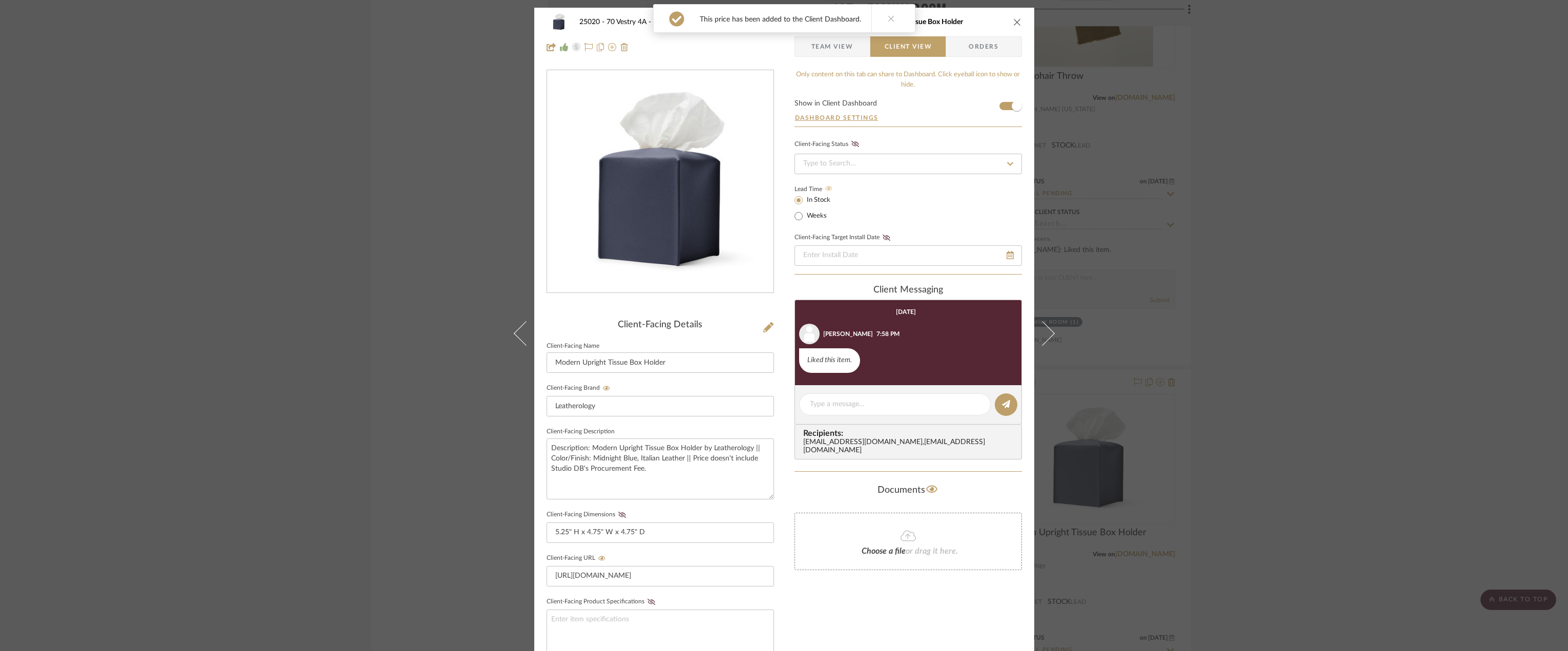
click at [1013, 22] on icon "close" at bounding box center [1017, 22] width 8 height 8
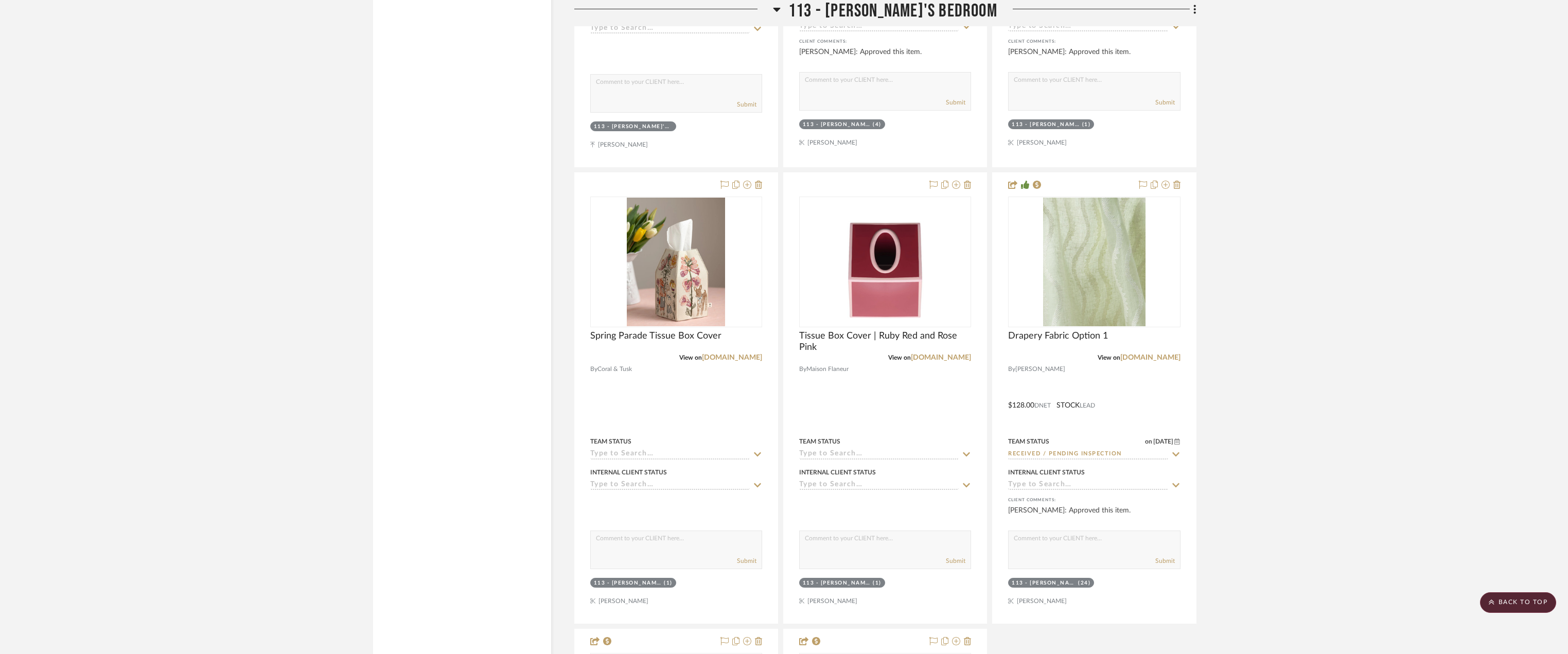
scroll to position [7921, 0]
